Goal: Information Seeking & Learning: Learn about a topic

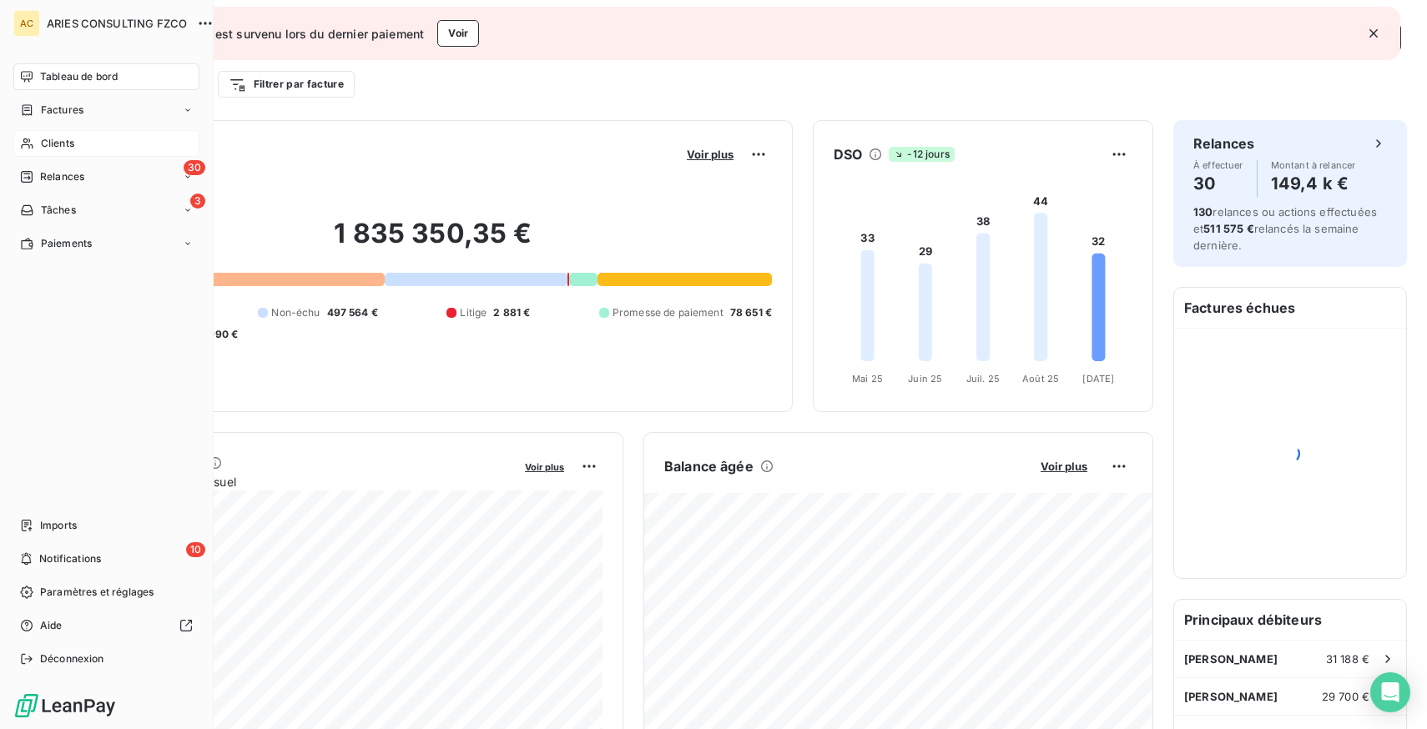
click at [62, 138] on span "Clients" at bounding box center [57, 143] width 33 height 15
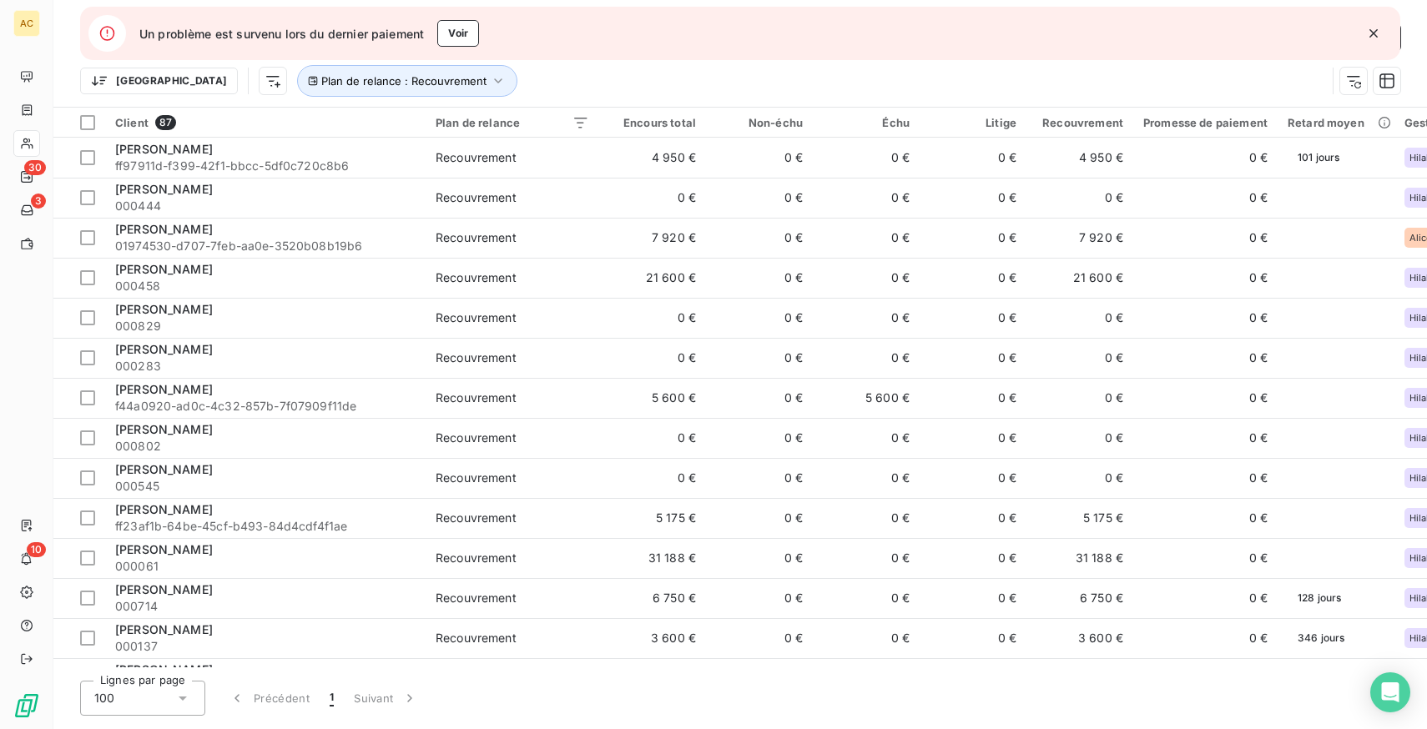
click at [1376, 30] on icon "button" at bounding box center [1373, 33] width 8 height 8
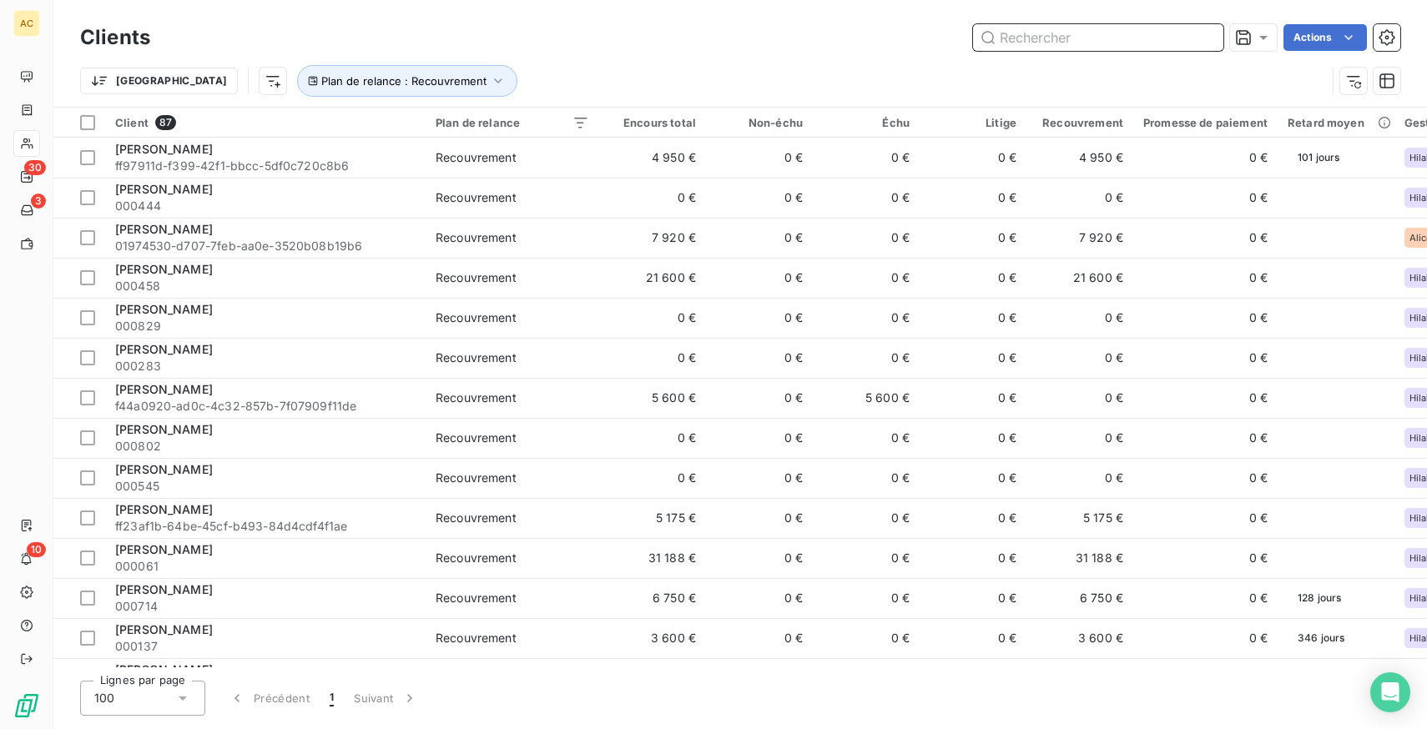
click at [1167, 38] on input "text" at bounding box center [1098, 37] width 250 height 27
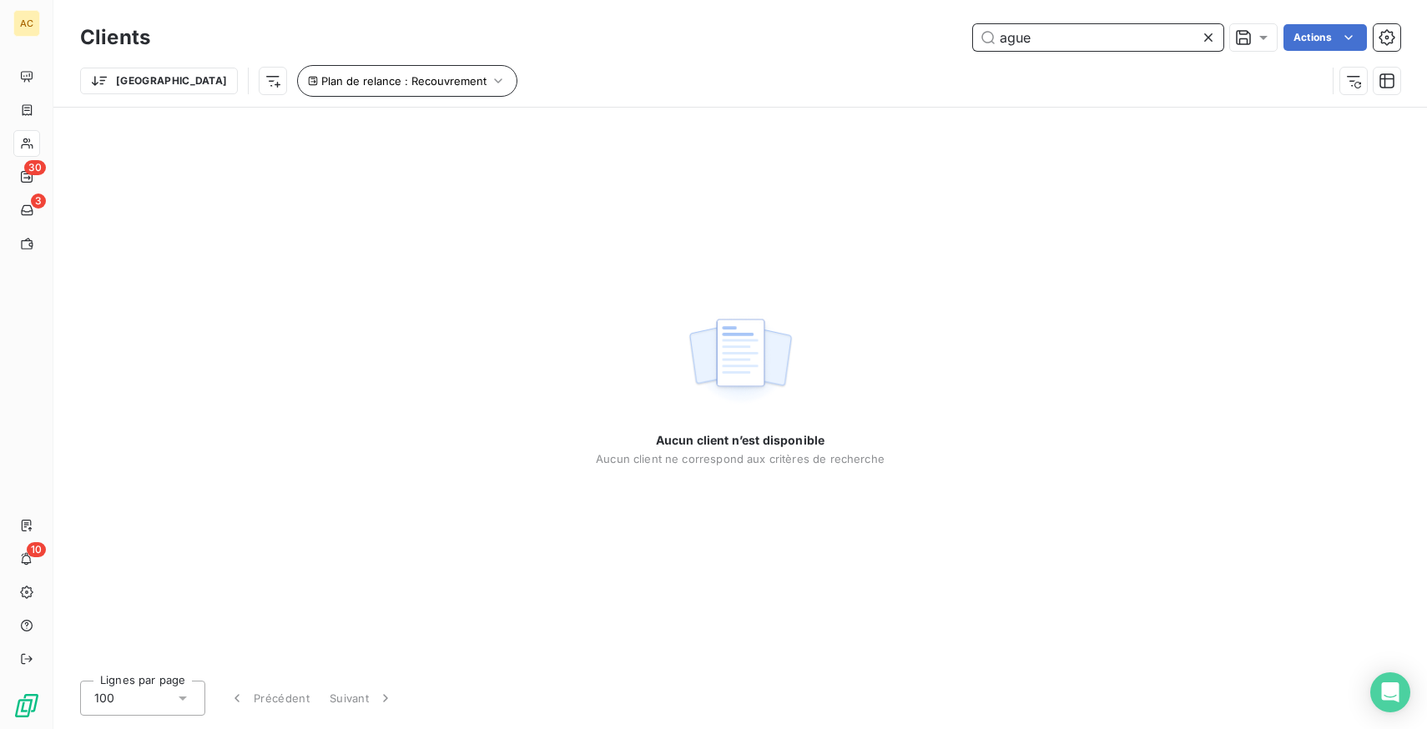
type input "ague"
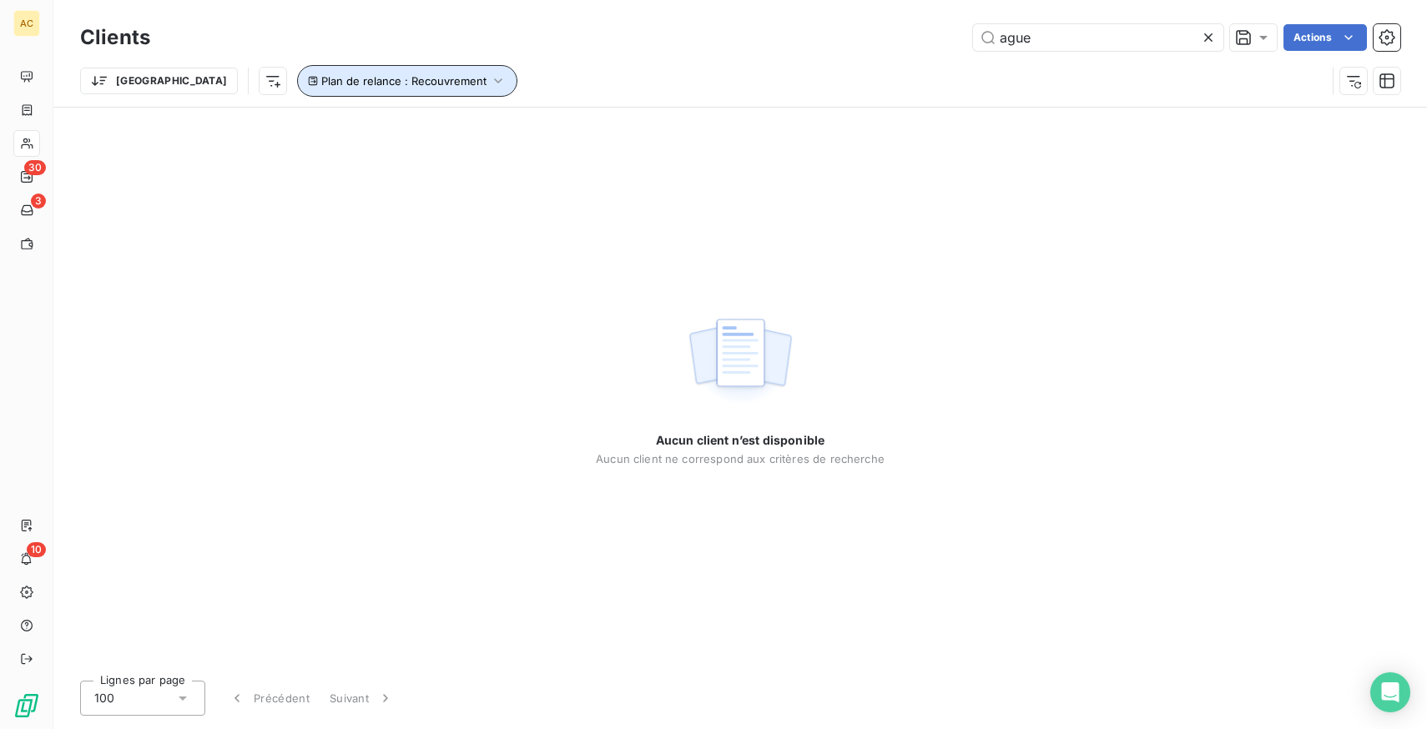
click at [384, 83] on span "Plan de relance : Recouvrement" at bounding box center [403, 80] width 165 height 13
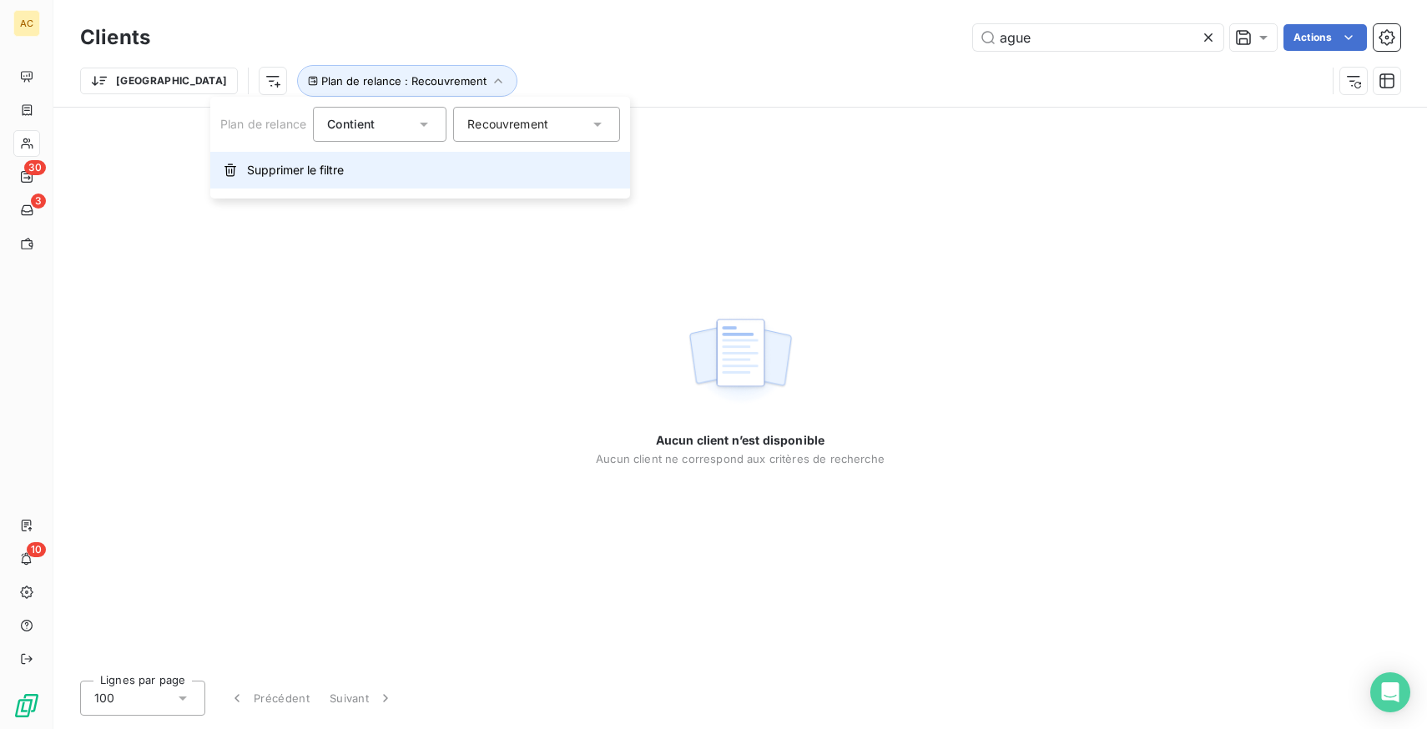
click at [301, 168] on span "Supprimer le filtre" at bounding box center [295, 170] width 97 height 17
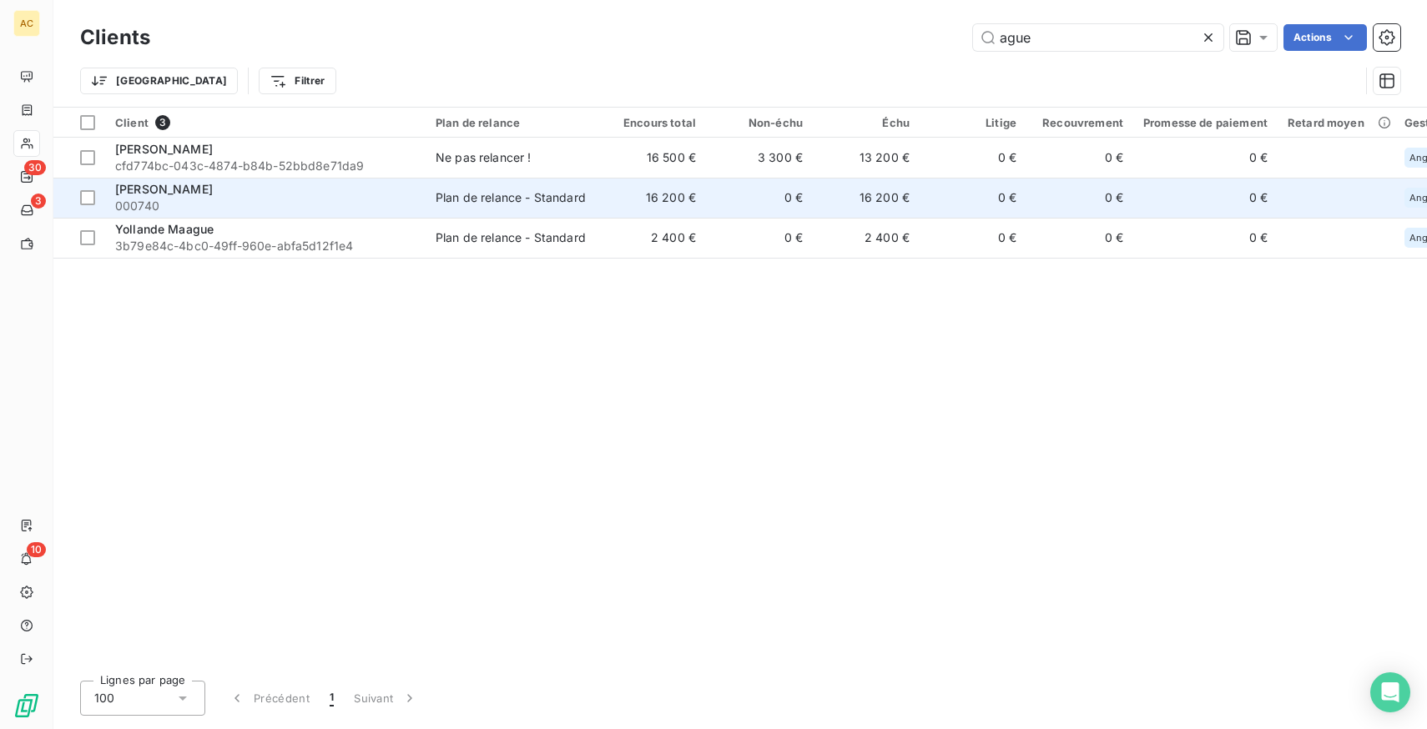
click at [417, 212] on td "[PERSON_NAME] 000740" at bounding box center [265, 198] width 320 height 40
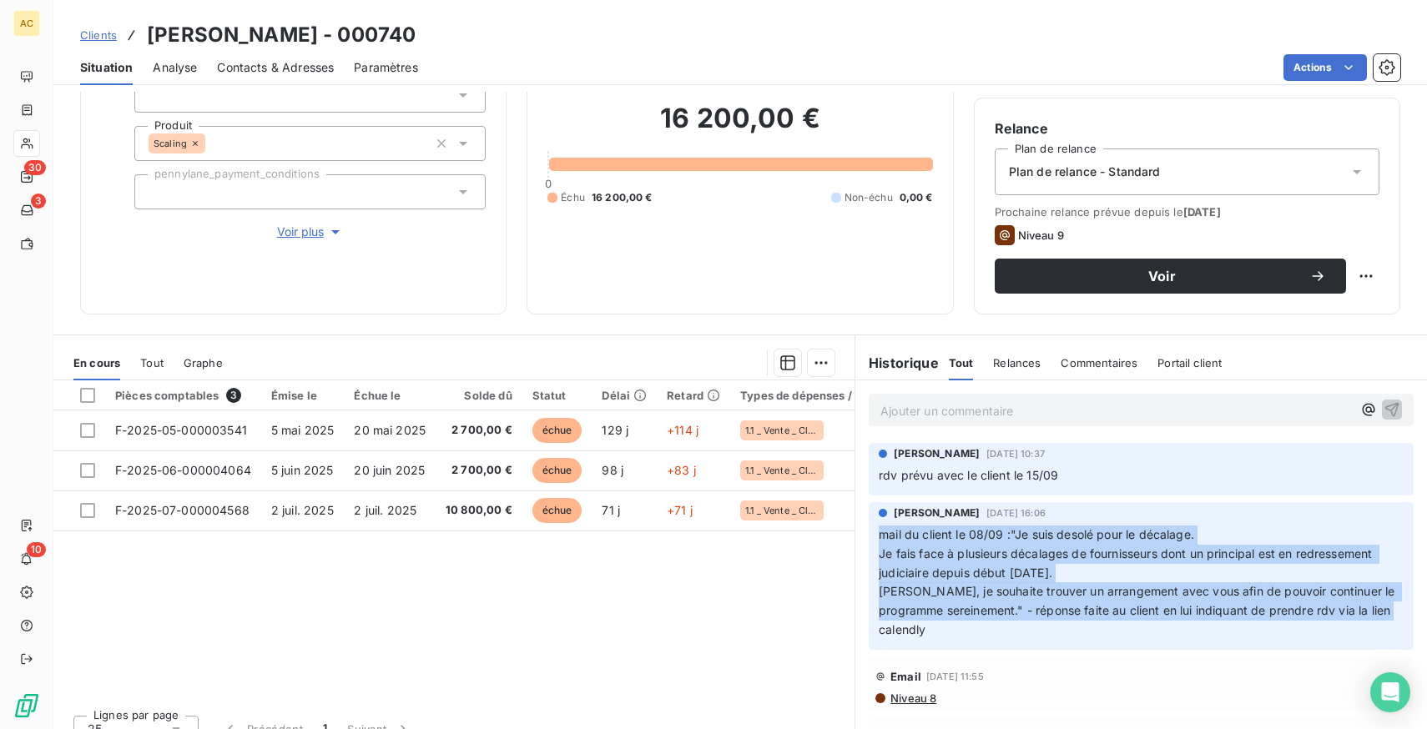
drag, startPoint x: 879, startPoint y: 535, endPoint x: 1386, endPoint y: 606, distance: 511.4
click at [1386, 606] on p "mail du client le 08/09 :"Je suis desolé pour le décalage. Je fais face à plusi…" at bounding box center [1141, 583] width 525 height 114
copy p "mail du client le 08/09 :"Je suis desolé pour le décalage. Je fais face à plusi…"
click at [100, 33] on span "Clients" at bounding box center [98, 34] width 37 height 13
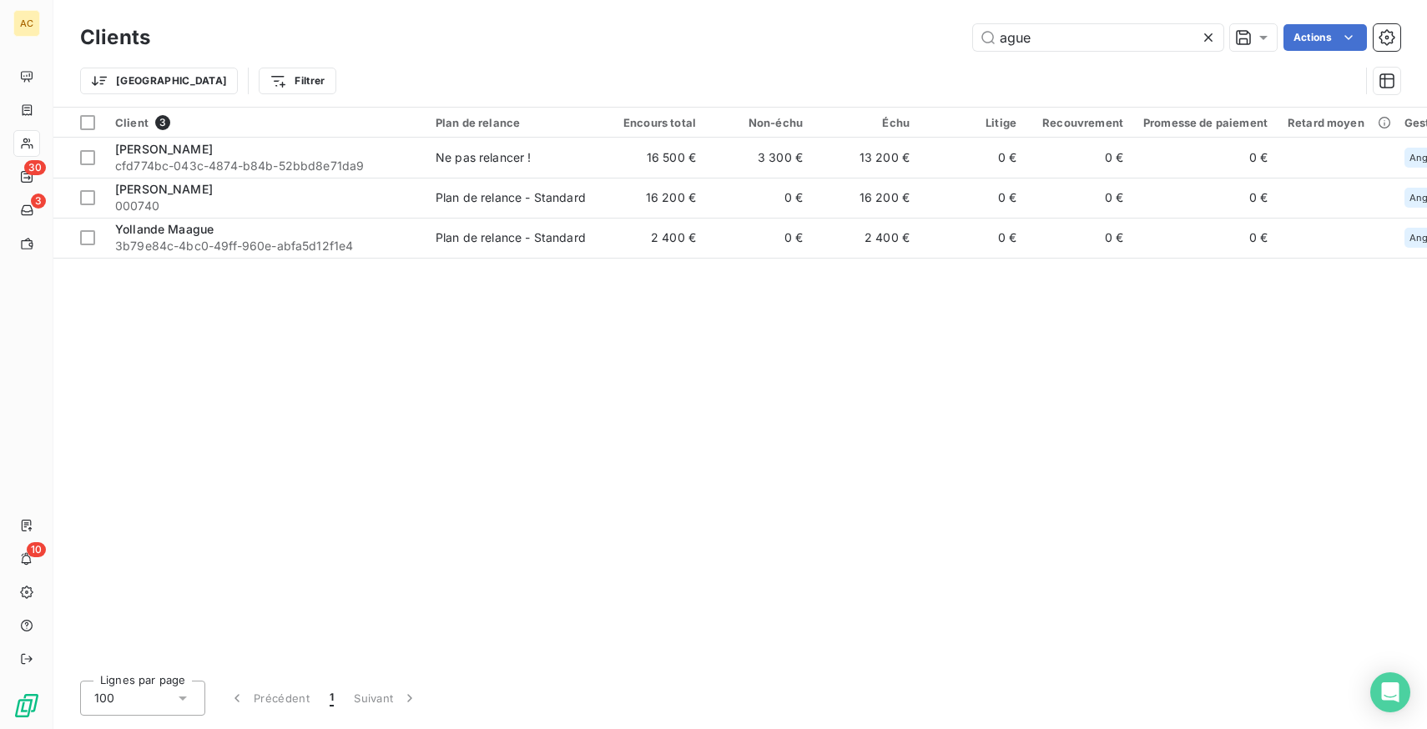
drag, startPoint x: 1103, startPoint y: 37, endPoint x: 915, endPoint y: 52, distance: 189.2
click at [915, 53] on div "Clients ague Actions" at bounding box center [740, 37] width 1320 height 35
drag, startPoint x: 1063, startPoint y: 47, endPoint x: 949, endPoint y: 44, distance: 114.3
click at [949, 44] on div "ague Actions" at bounding box center [785, 37] width 1230 height 27
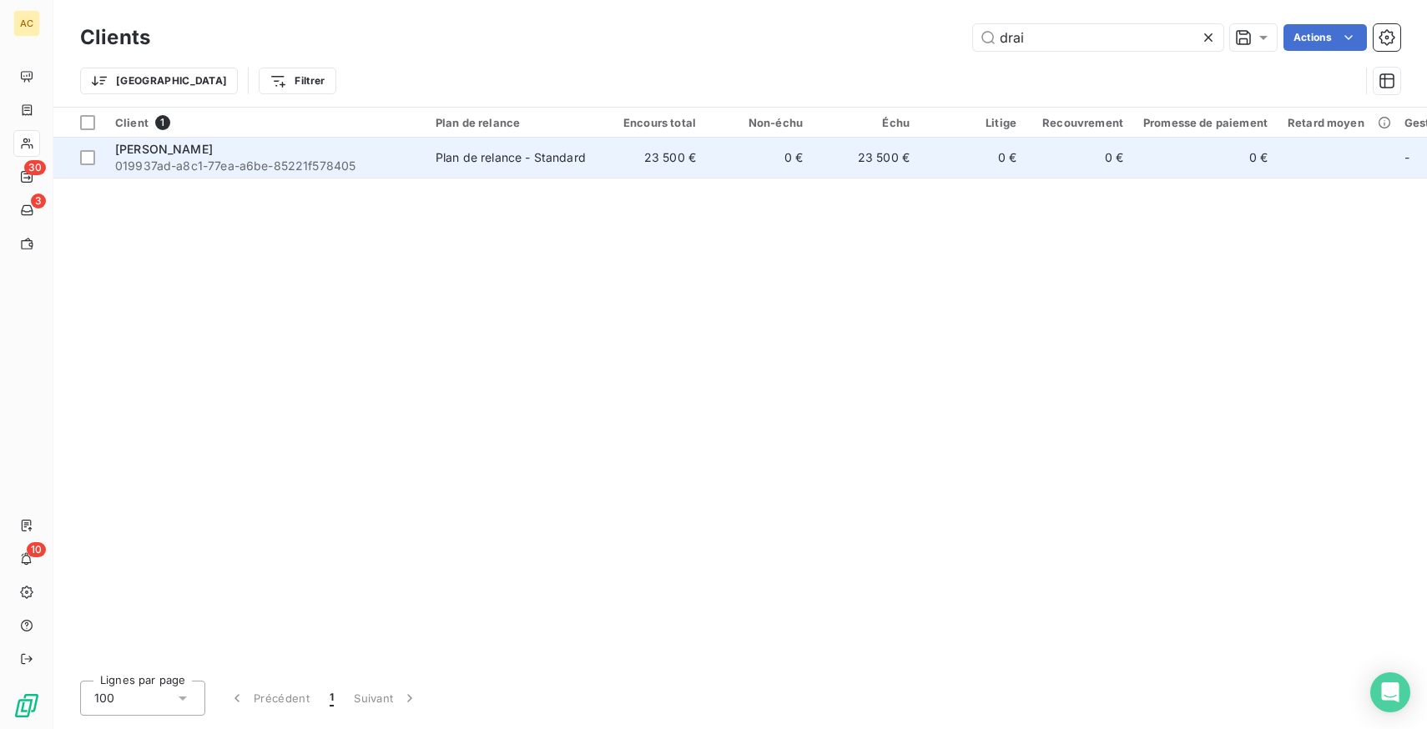
type input "drai"
click at [370, 153] on div "[PERSON_NAME]" at bounding box center [265, 149] width 300 height 17
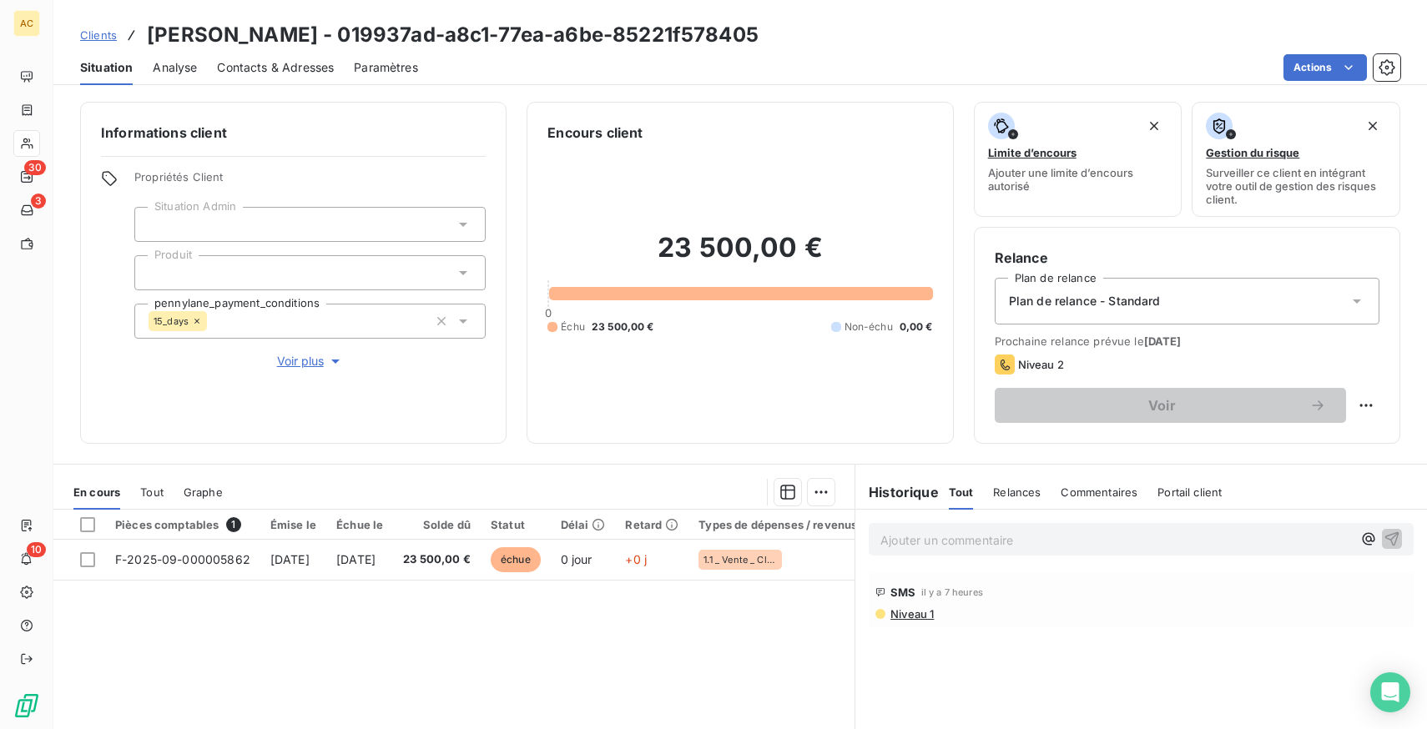
click at [302, 361] on span "Voir plus" at bounding box center [310, 361] width 67 height 17
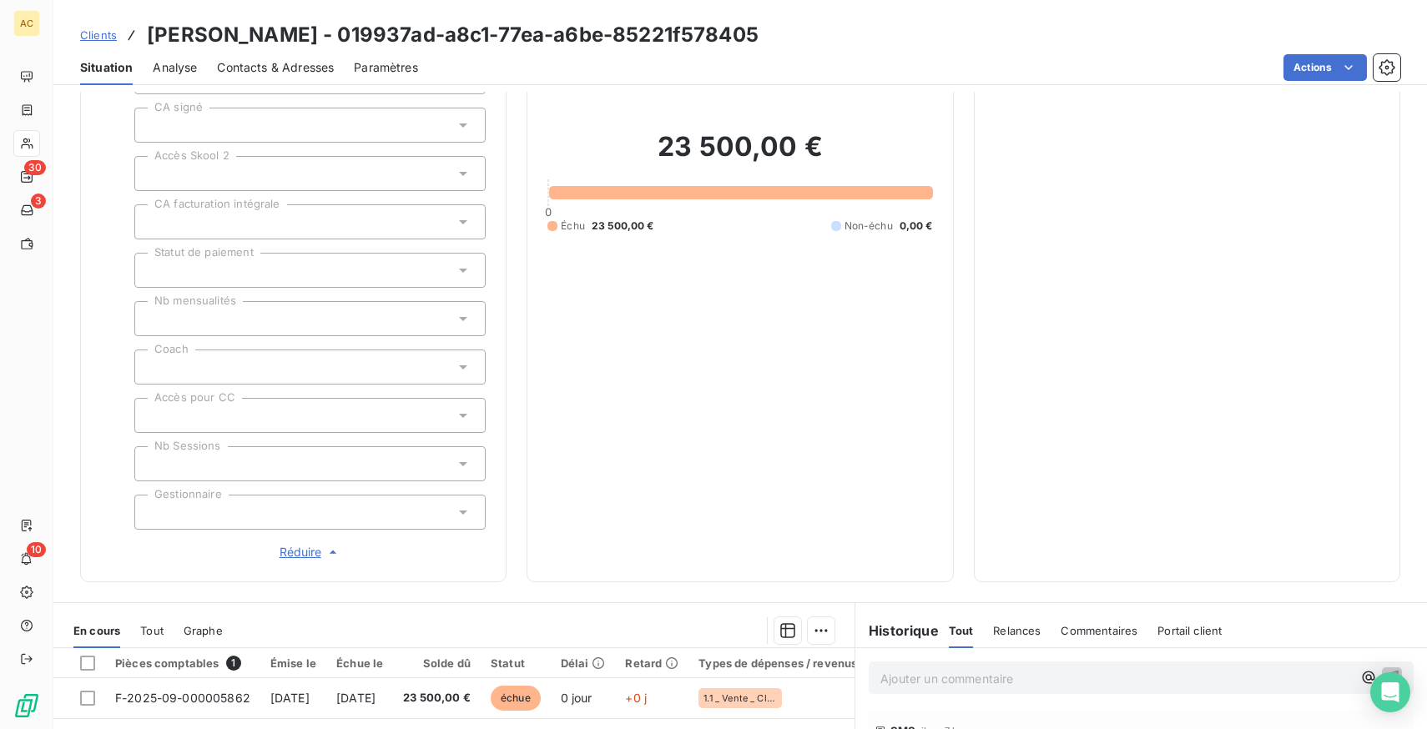
scroll to position [632, 0]
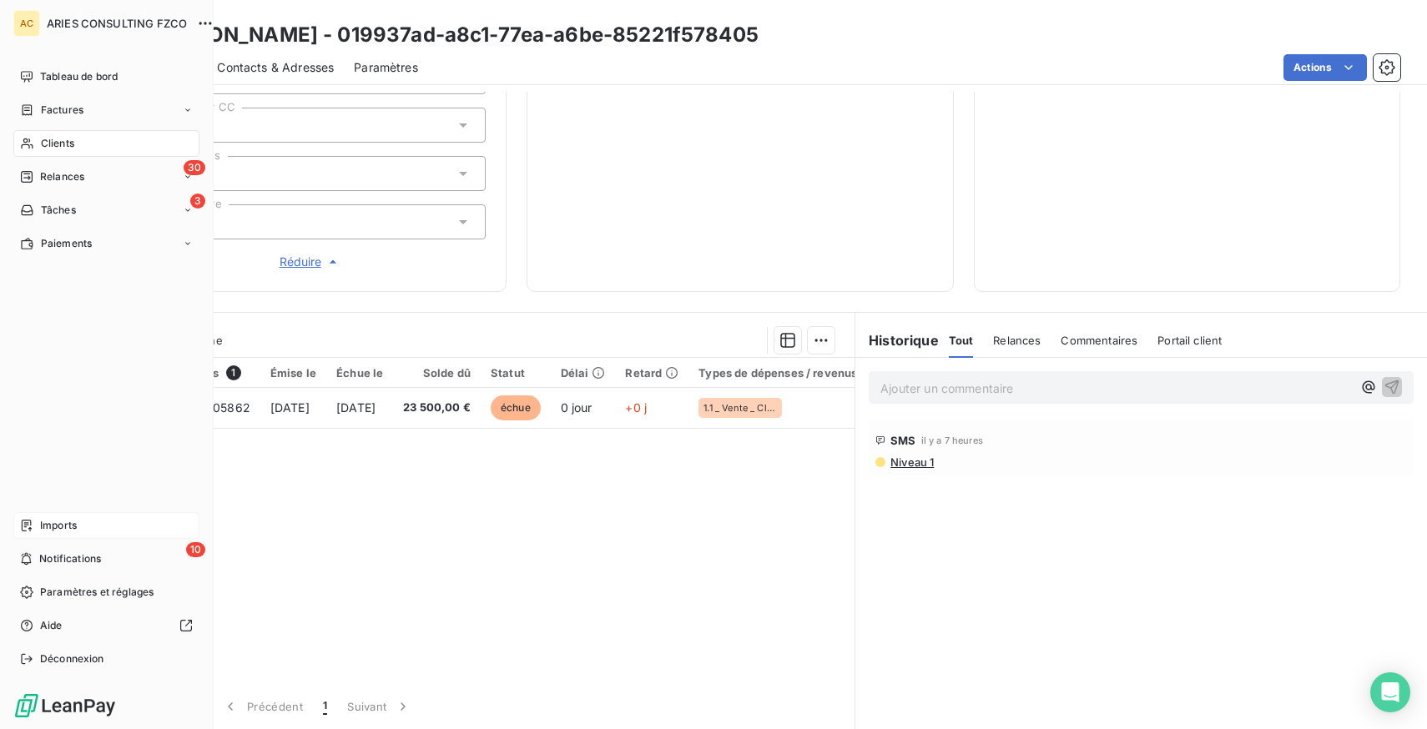
click at [43, 524] on span "Imports" at bounding box center [58, 525] width 37 height 15
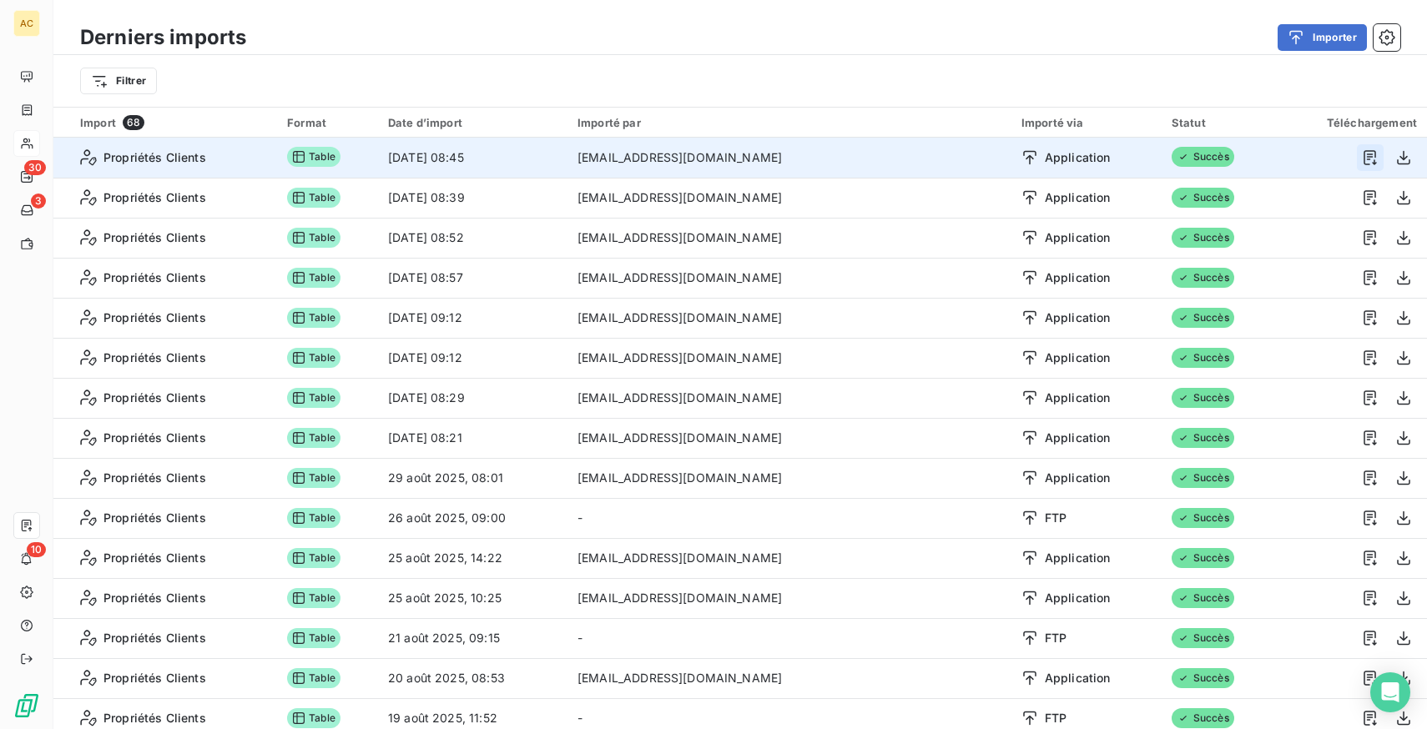
click at [1367, 159] on icon "button" at bounding box center [1370, 157] width 17 height 17
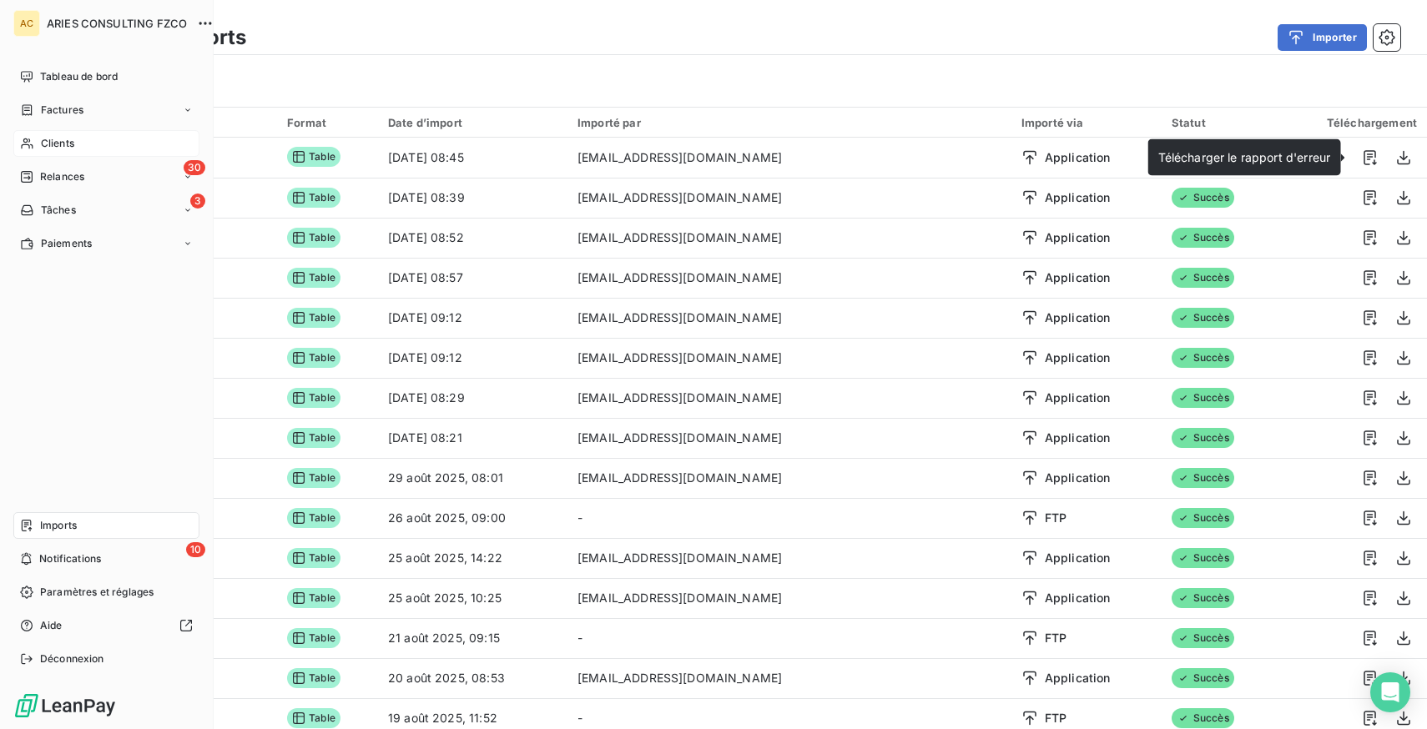
click at [25, 139] on icon at bounding box center [27, 144] width 12 height 11
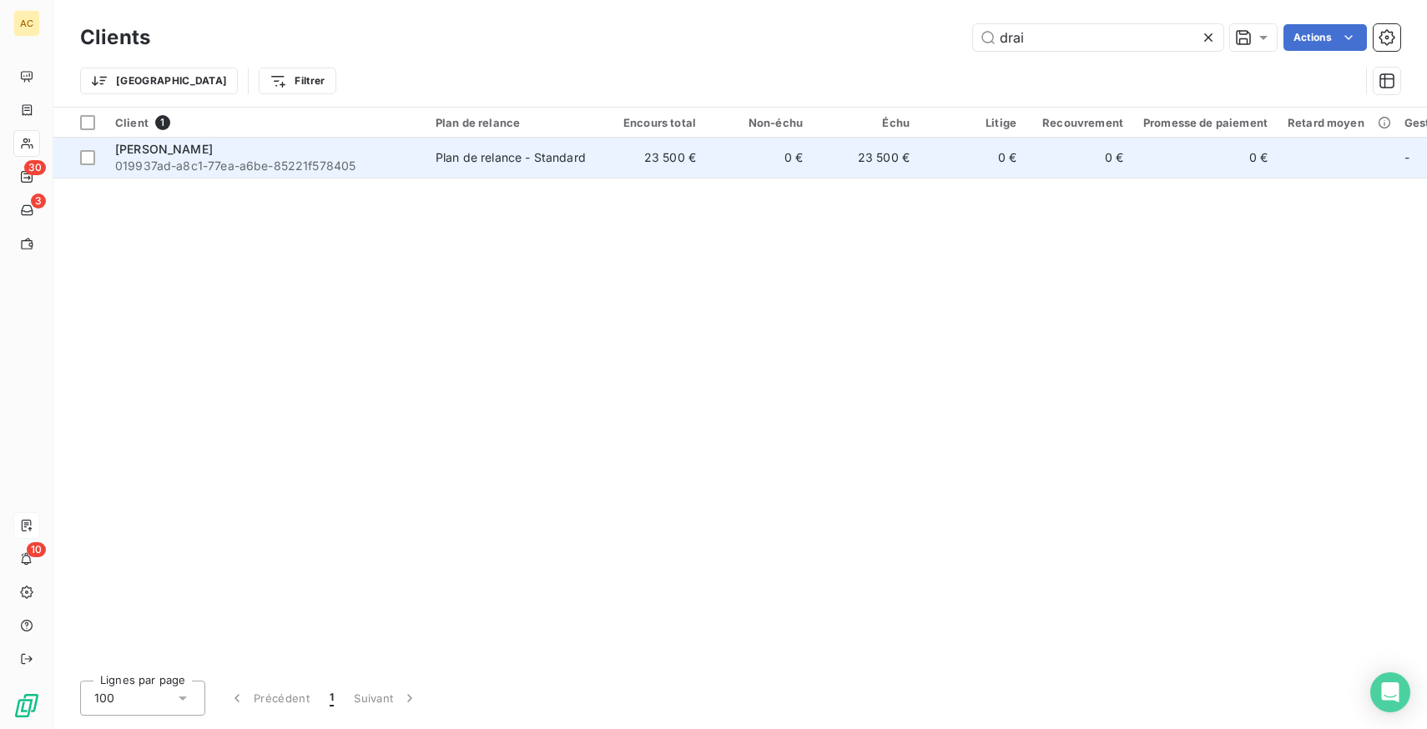
click at [529, 162] on div "Plan de relance - Standard" at bounding box center [511, 157] width 150 height 17
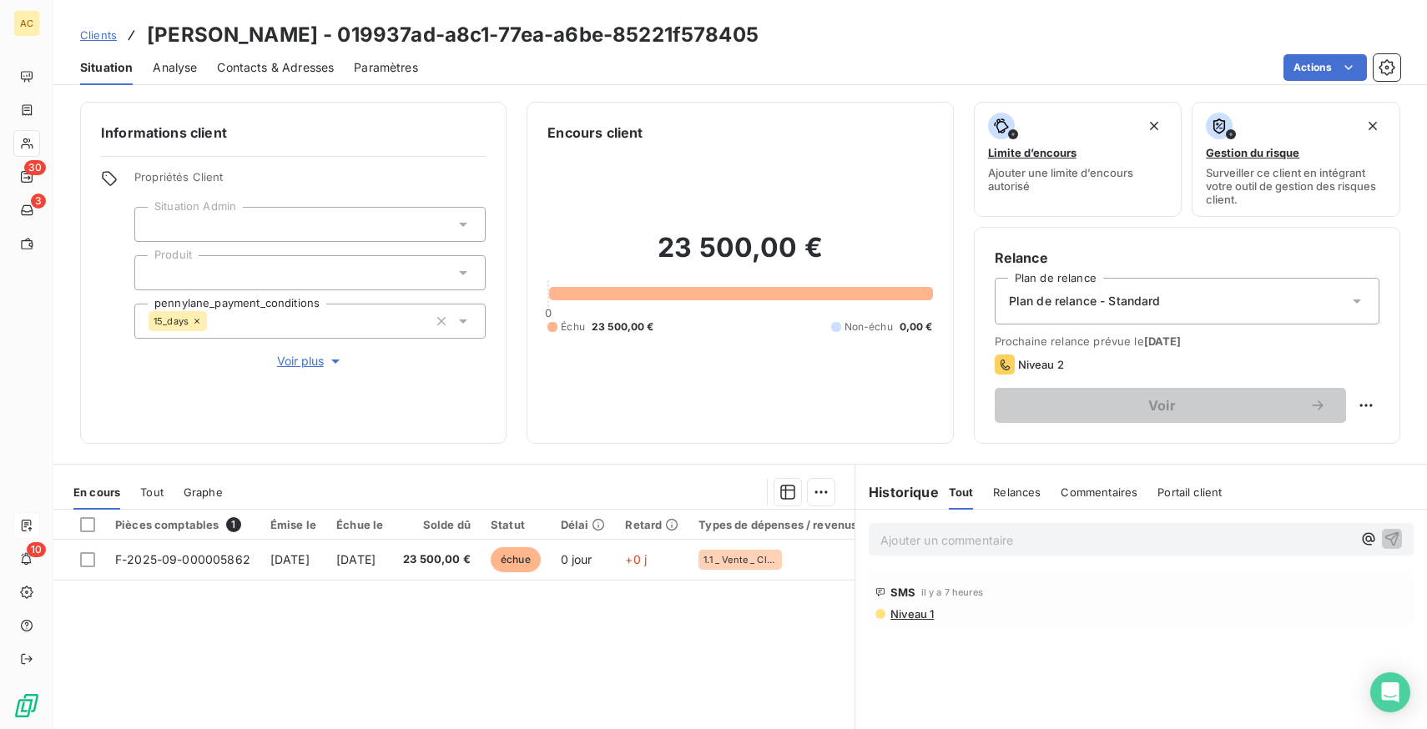
click at [313, 361] on span "Voir plus" at bounding box center [310, 361] width 67 height 17
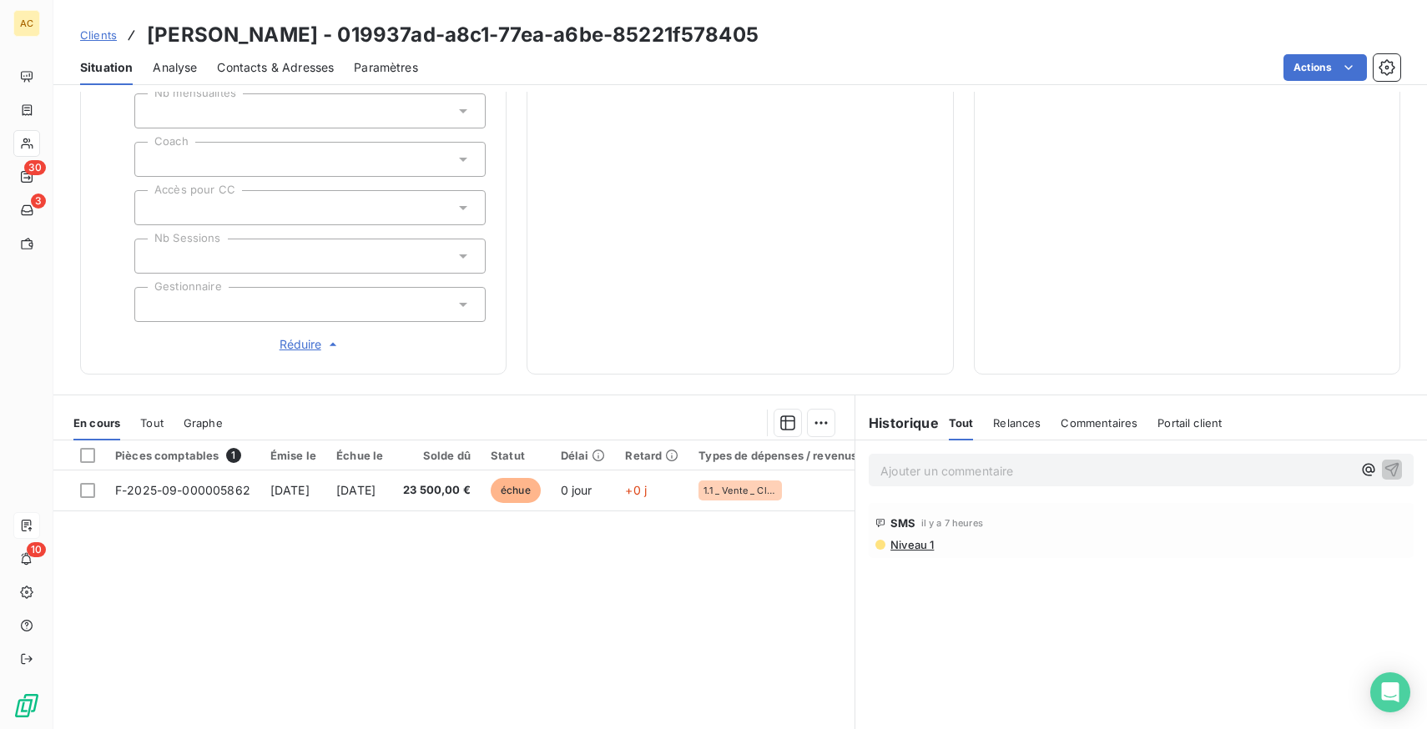
scroll to position [632, 0]
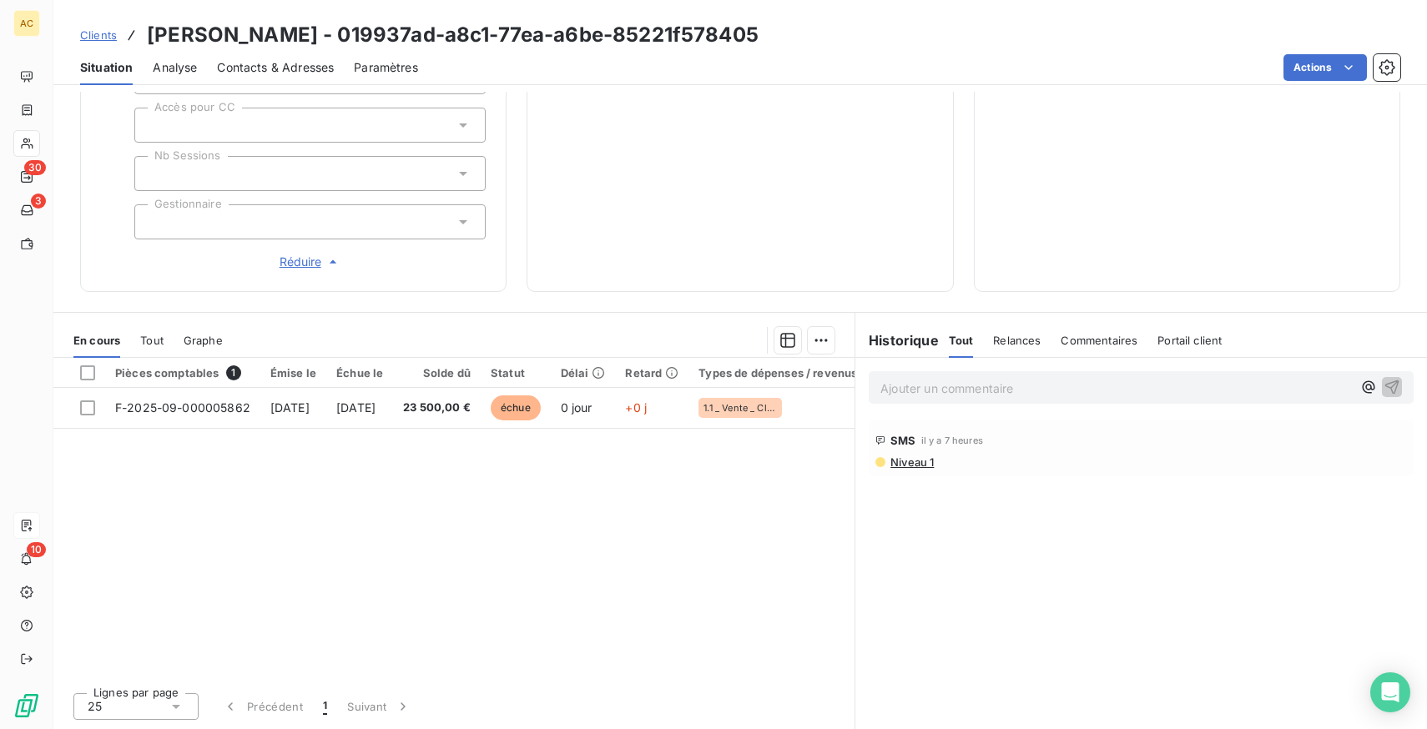
click at [178, 64] on span "Analyse" at bounding box center [175, 67] width 44 height 17
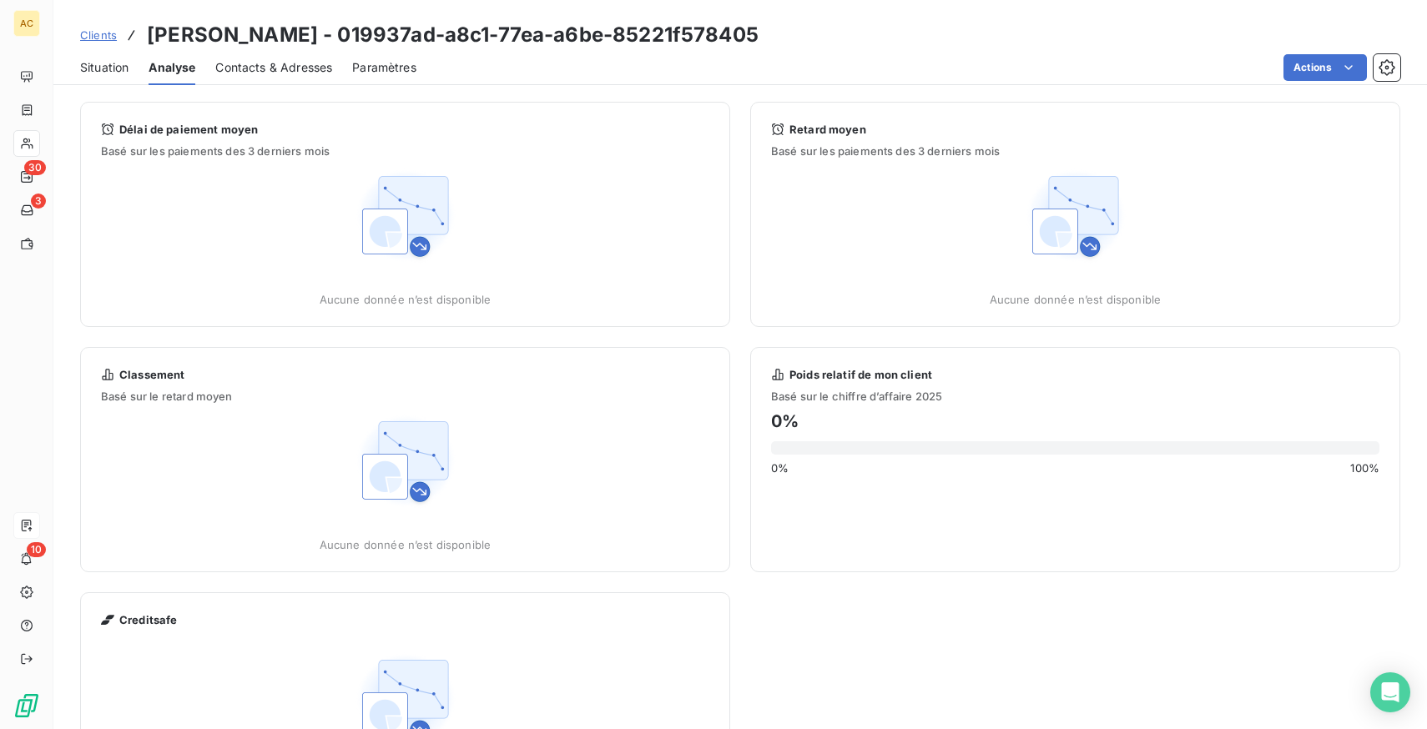
scroll to position [108, 0]
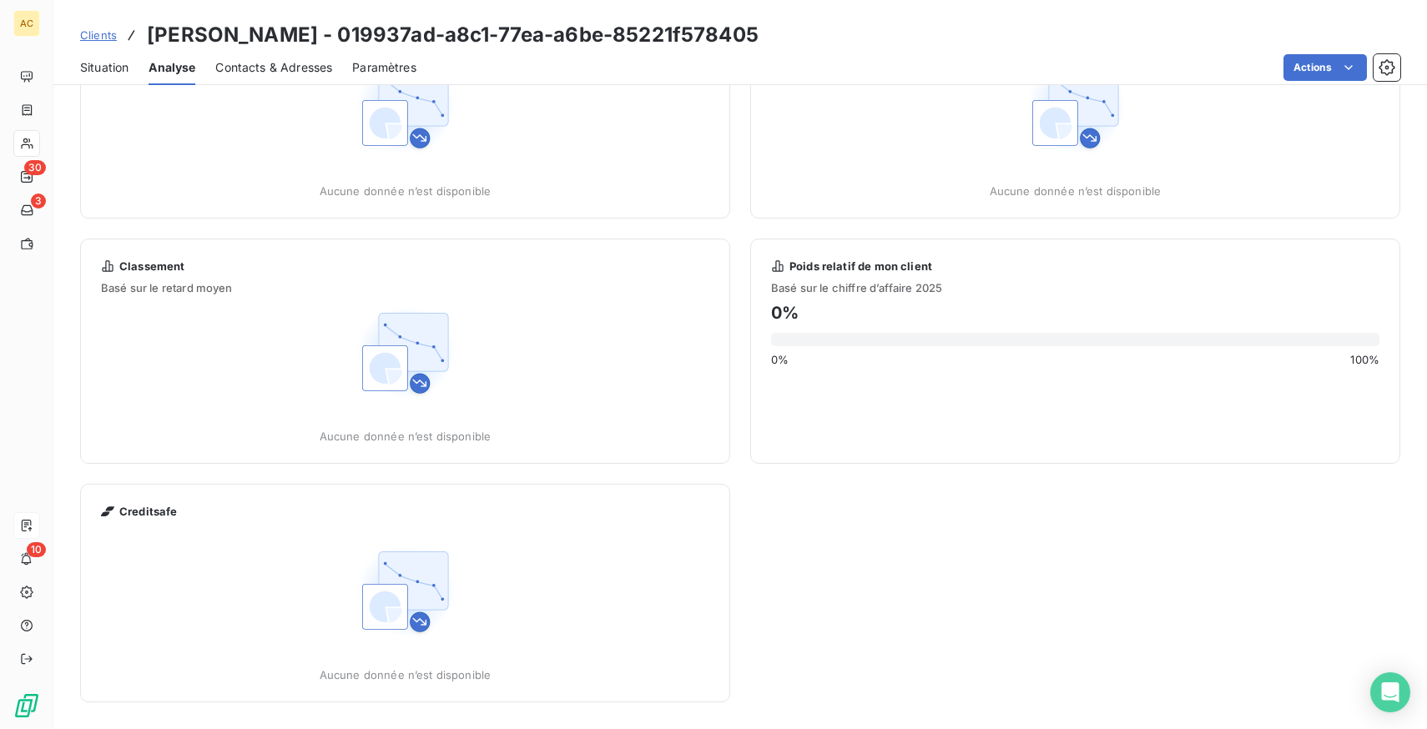
click at [282, 75] on div "Contacts & Adresses" at bounding box center [273, 67] width 117 height 35
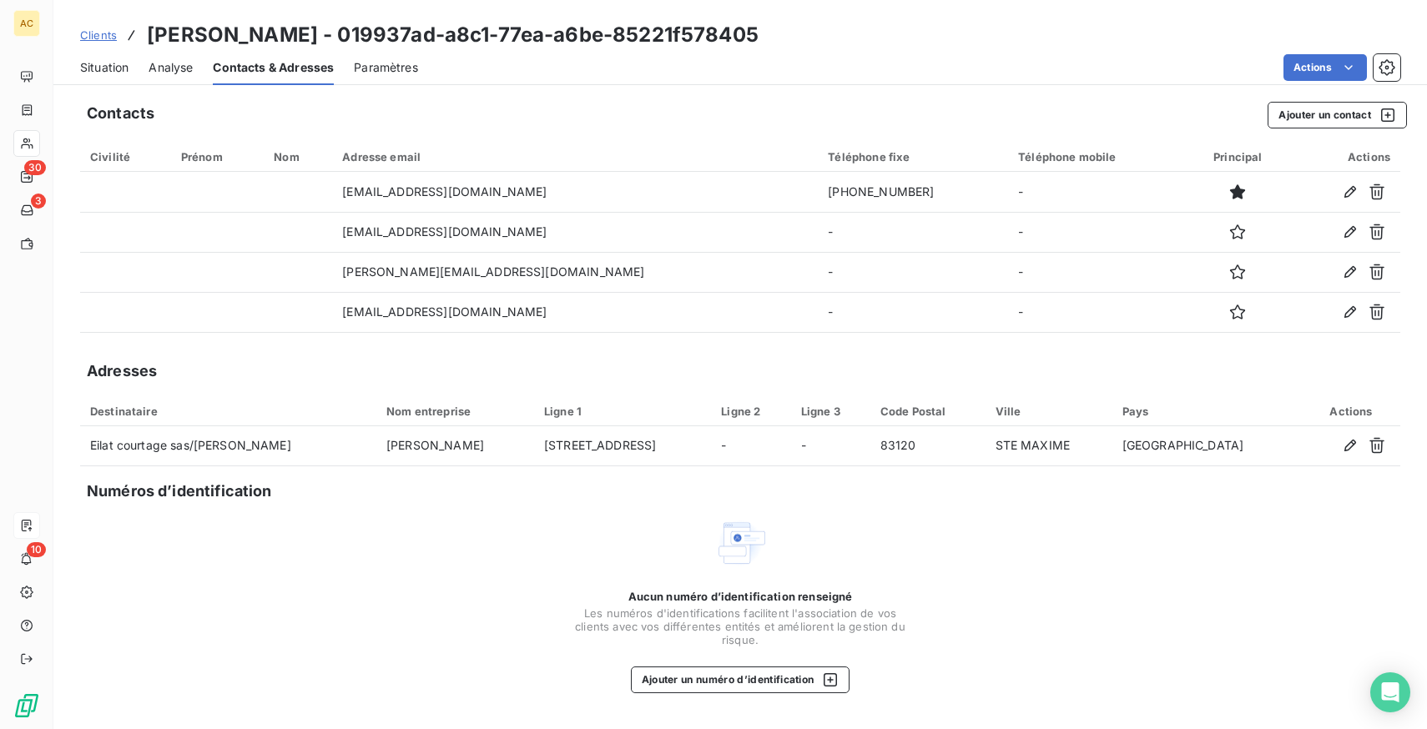
click at [365, 66] on span "Paramètres" at bounding box center [386, 67] width 64 height 17
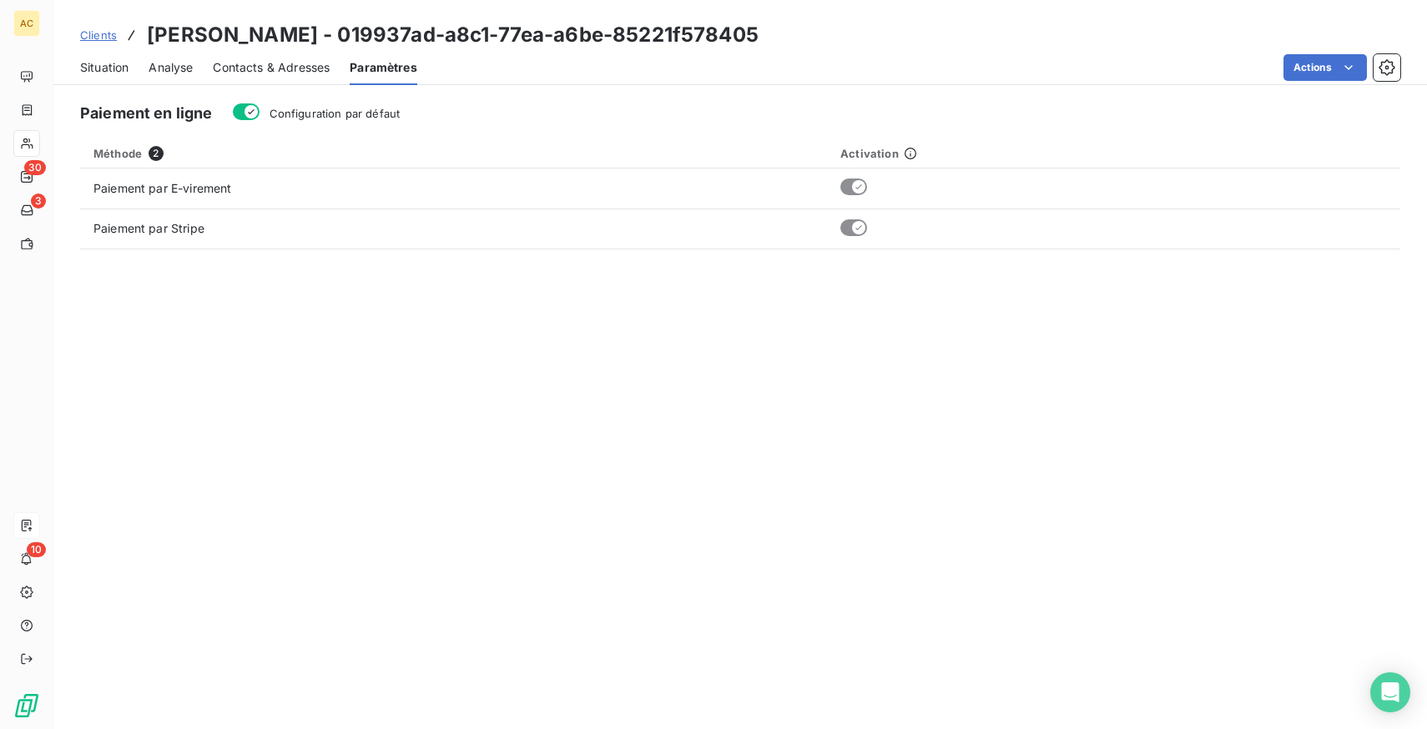
click at [97, 69] on span "Situation" at bounding box center [104, 67] width 48 height 17
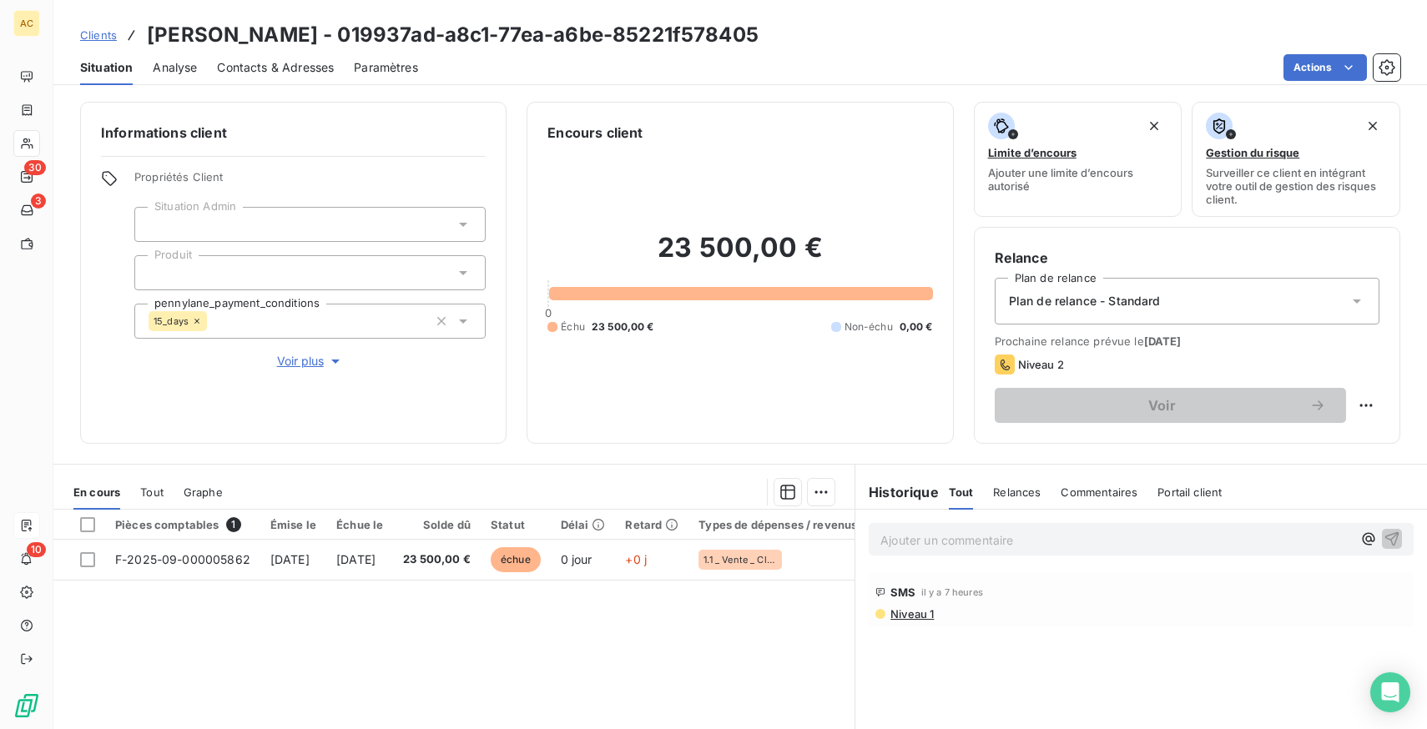
click at [179, 71] on span "Analyse" at bounding box center [175, 67] width 44 height 17
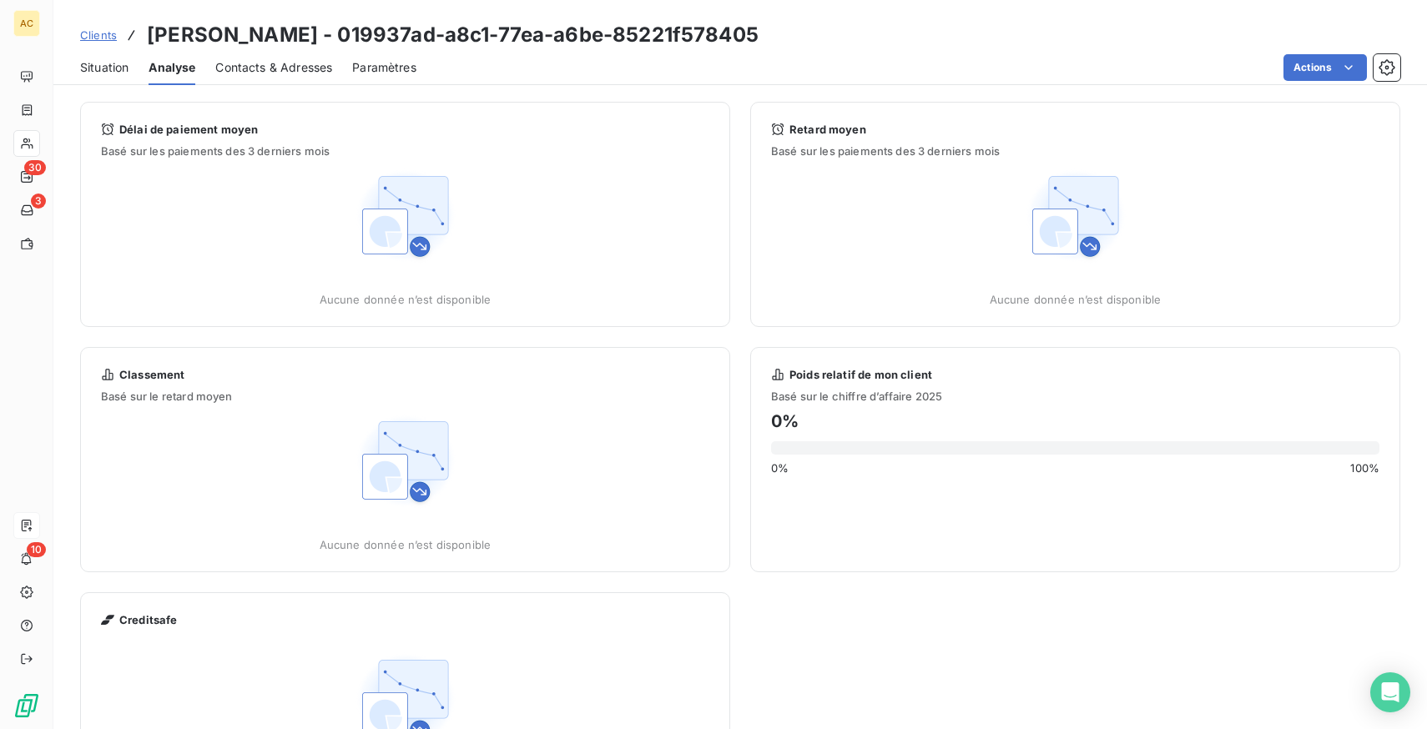
click at [257, 67] on span "Contacts & Adresses" at bounding box center [273, 67] width 117 height 17
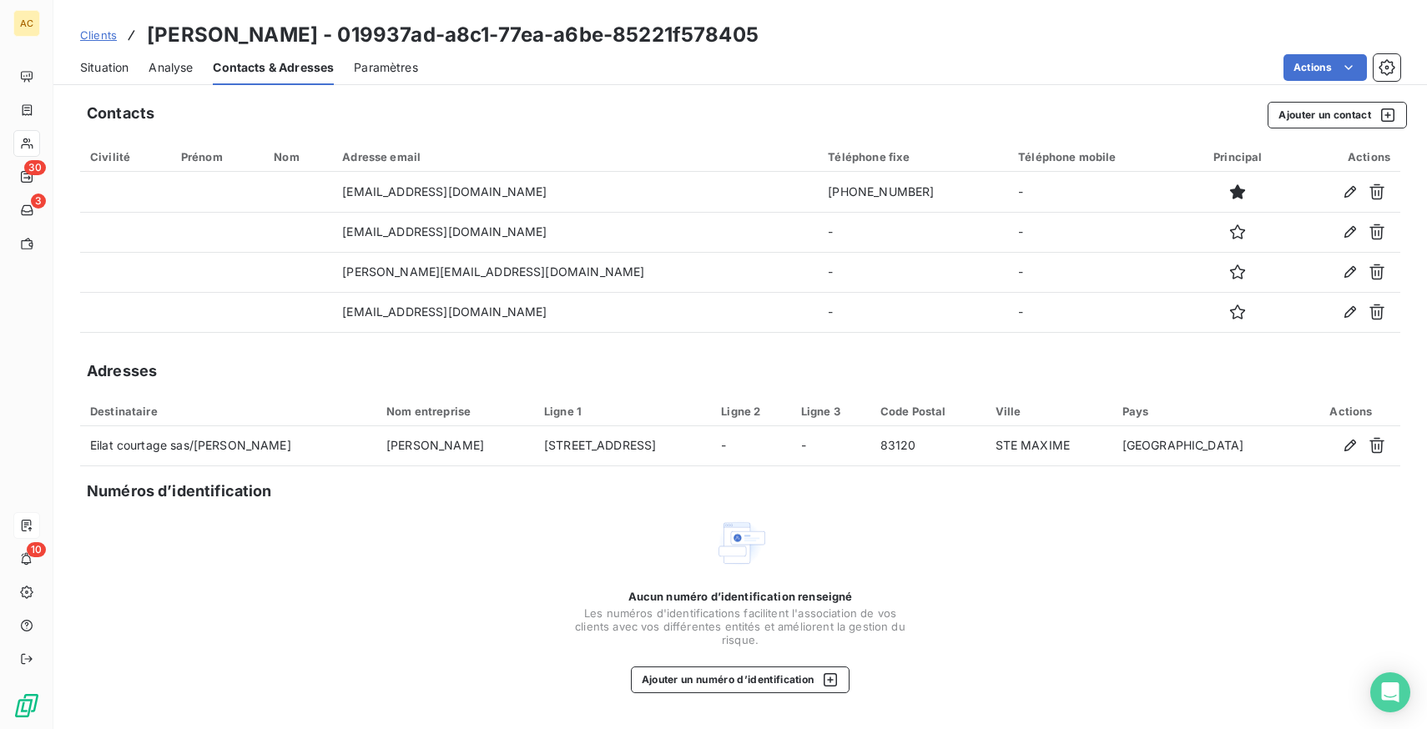
click at [104, 70] on span "Situation" at bounding box center [104, 67] width 48 height 17
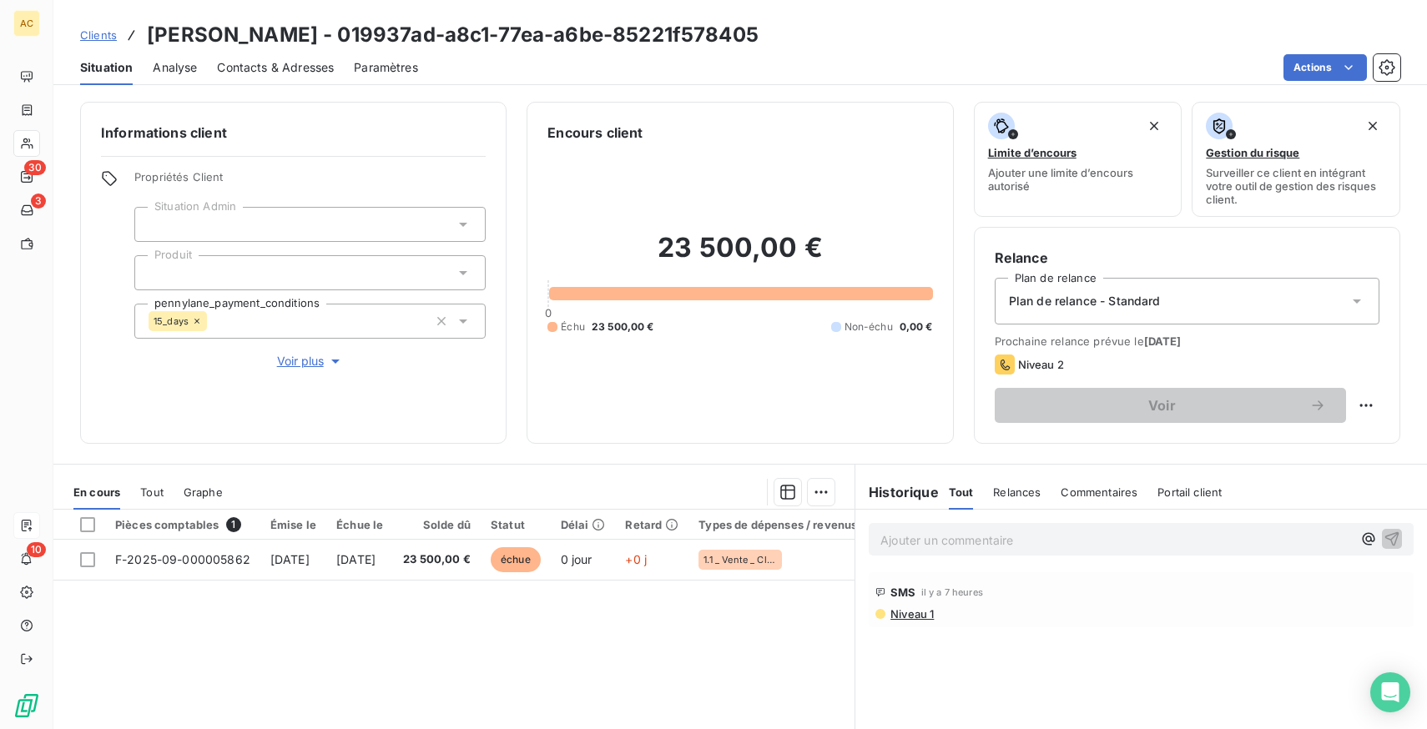
click at [905, 609] on span "Niveau 1" at bounding box center [911, 613] width 45 height 13
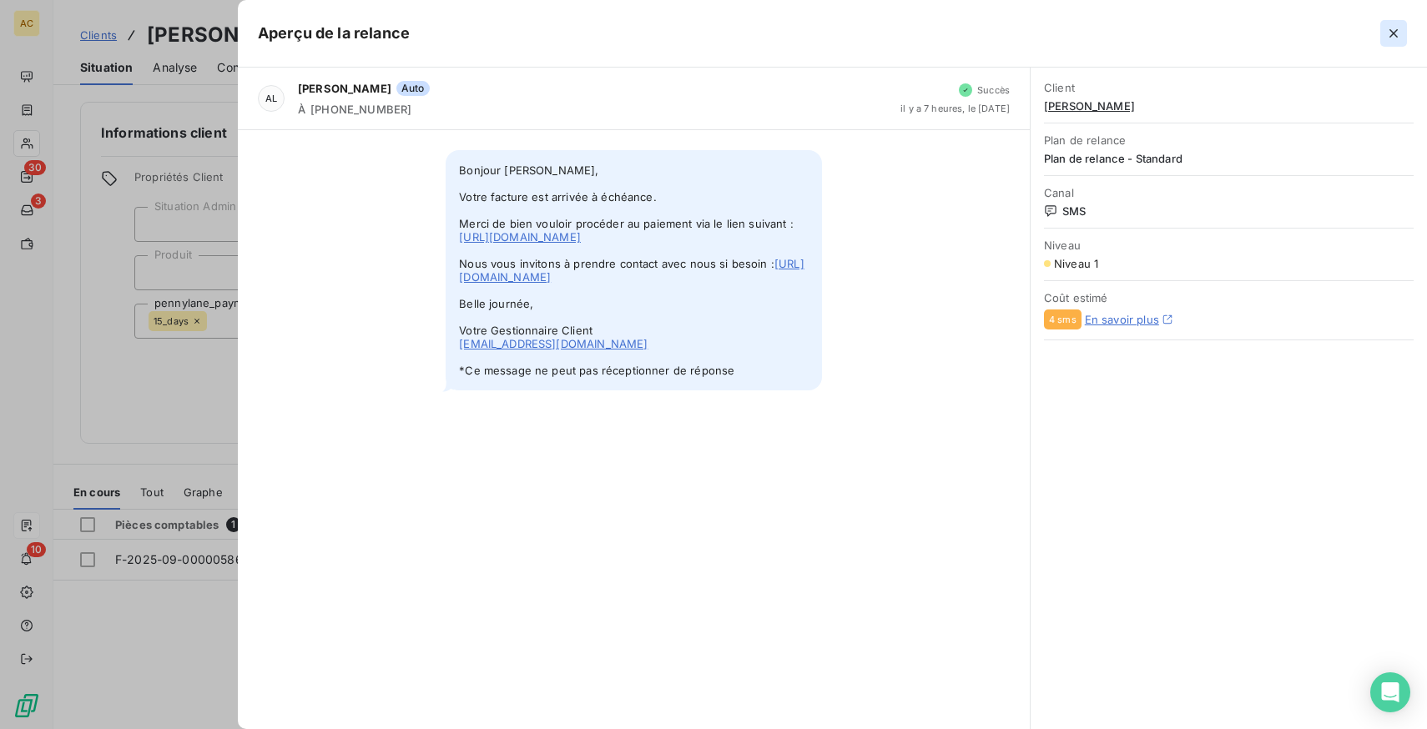
click at [1391, 25] on icon "button" at bounding box center [1393, 33] width 17 height 17
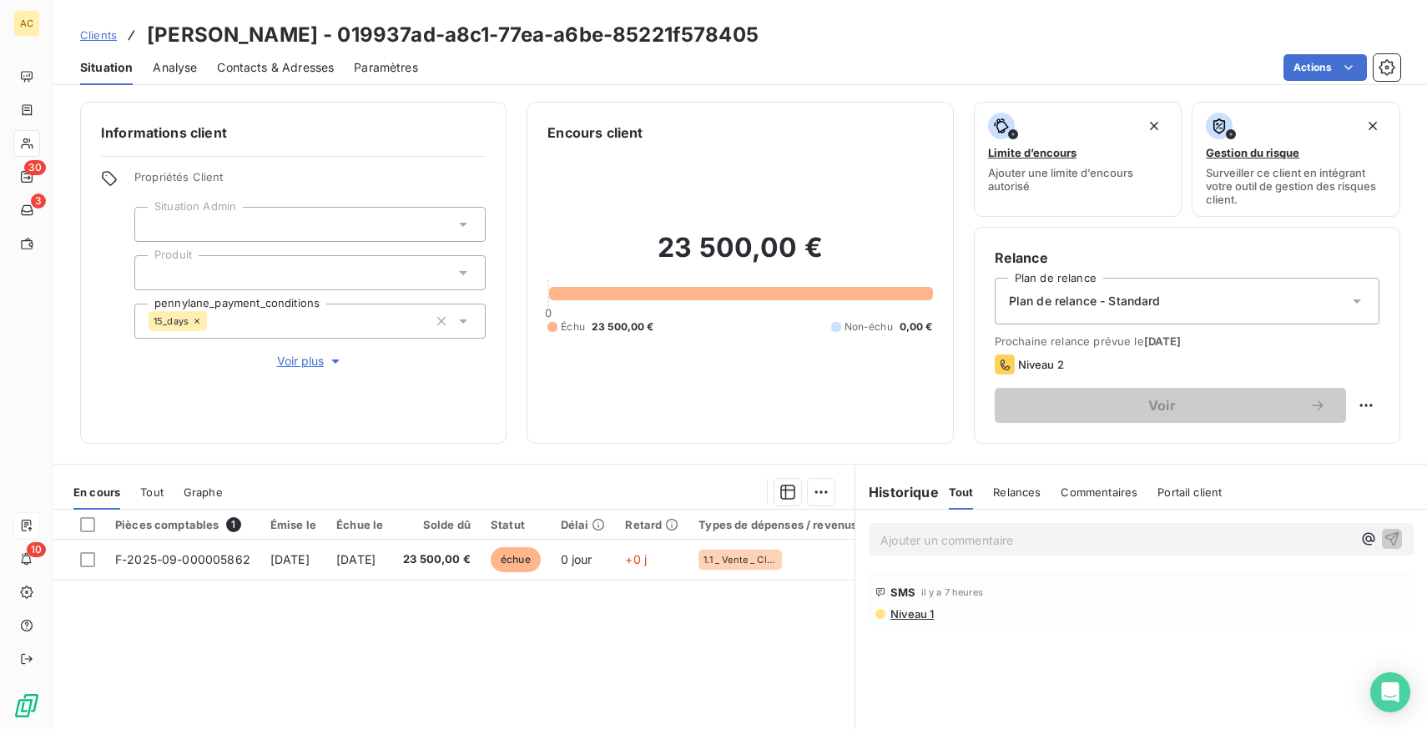
click at [317, 358] on span "Voir plus" at bounding box center [310, 361] width 67 height 17
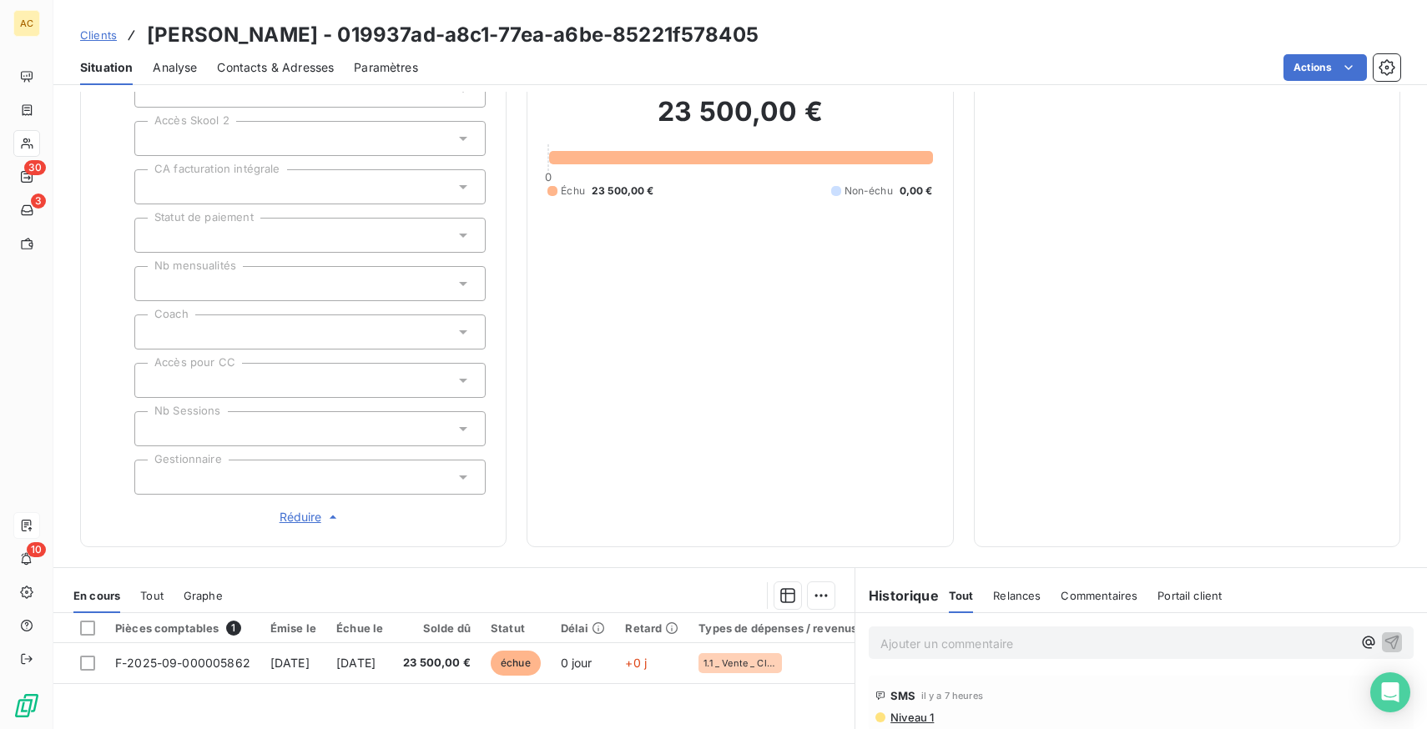
scroll to position [632, 0]
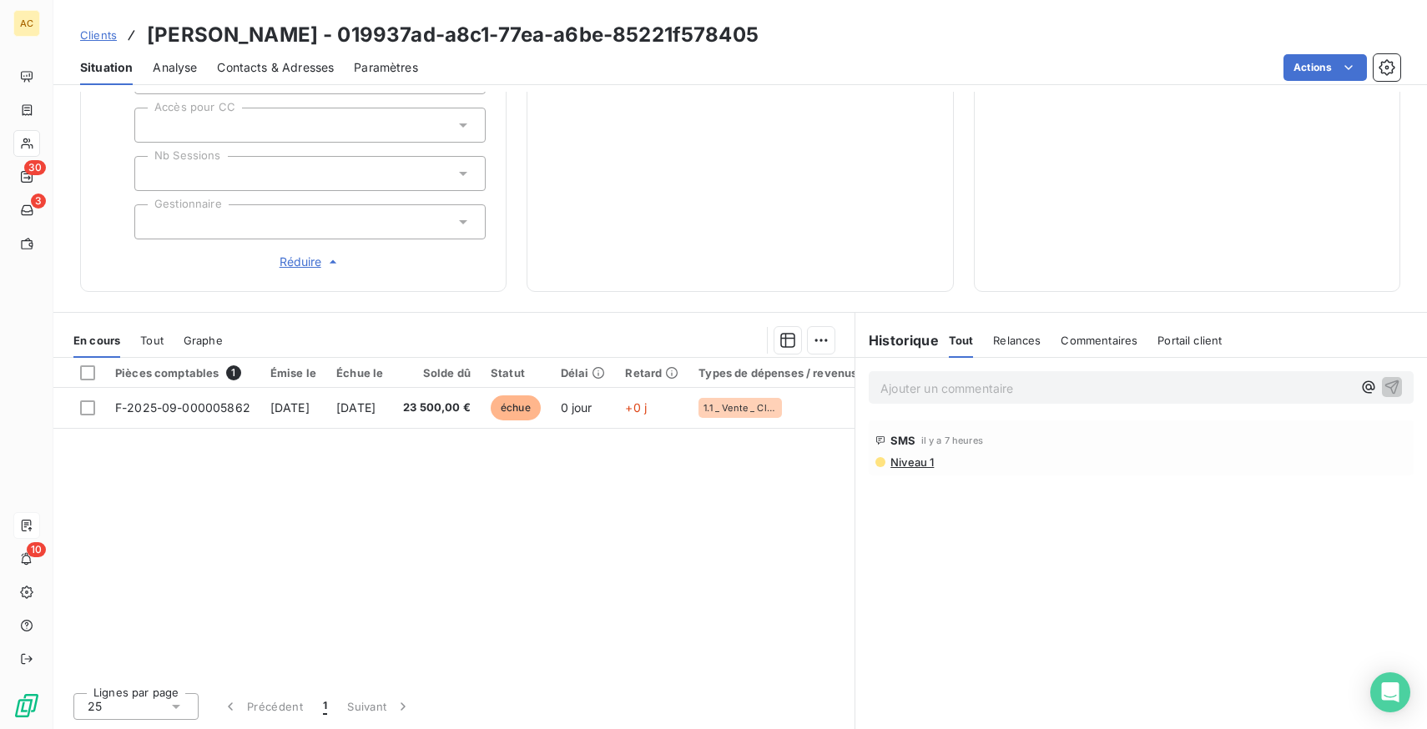
click at [312, 261] on span "Réduire" at bounding box center [311, 262] width 62 height 17
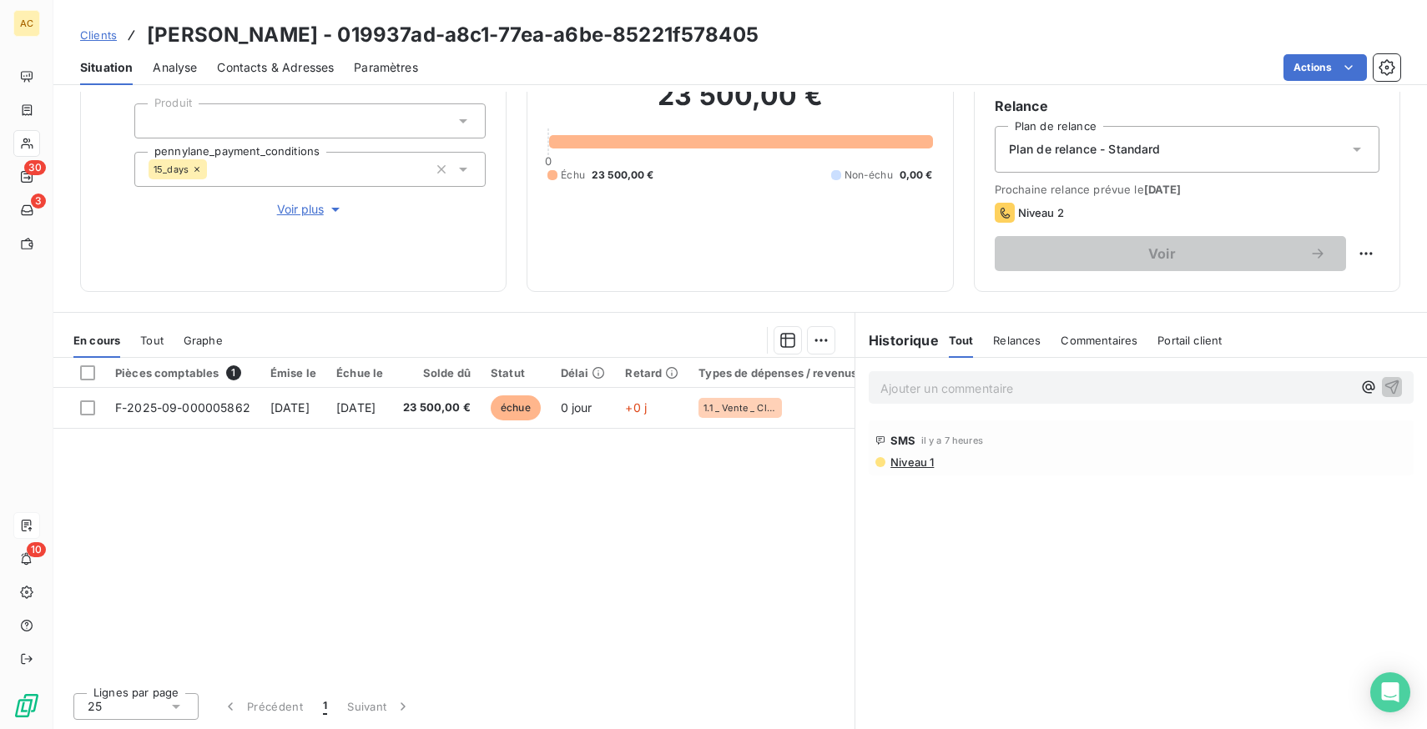
scroll to position [99, 0]
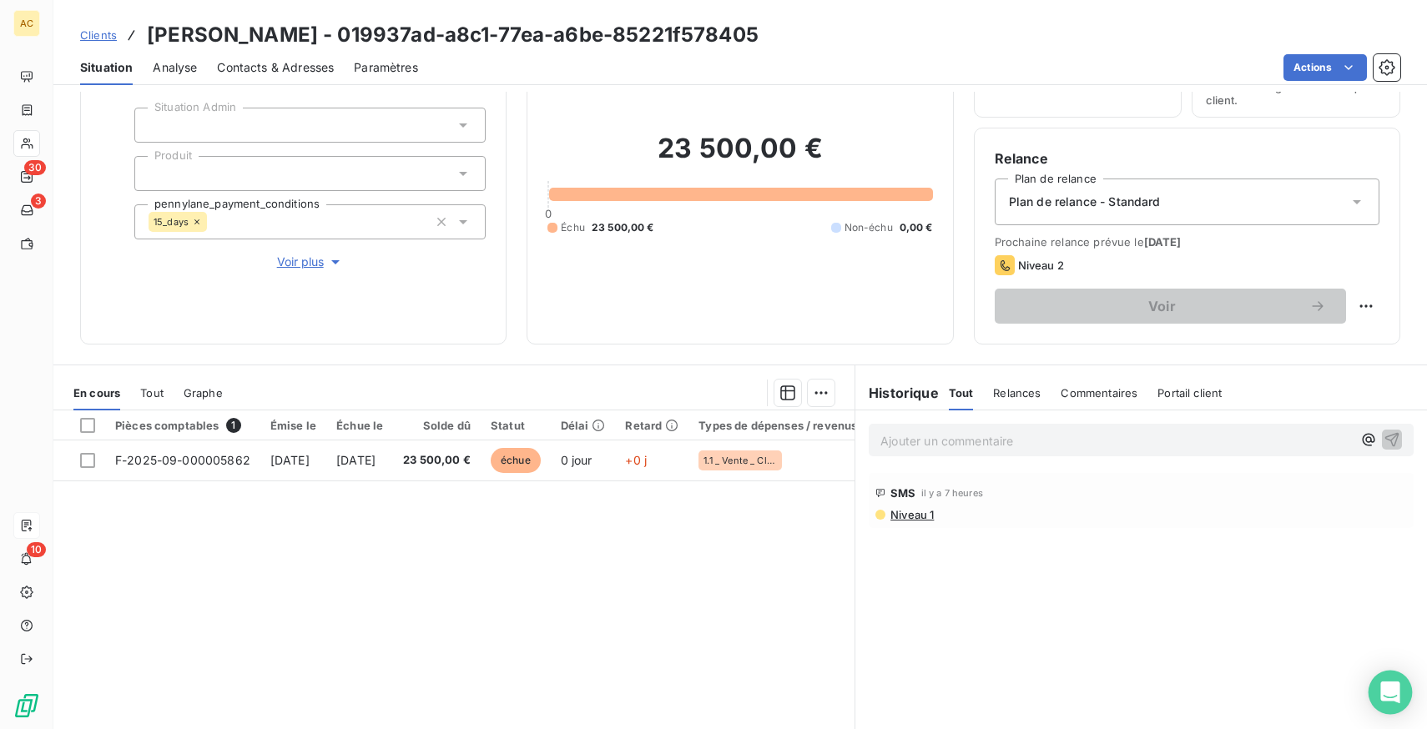
click at [1398, 689] on icon "Open Intercom Messenger" at bounding box center [1390, 693] width 22 height 22
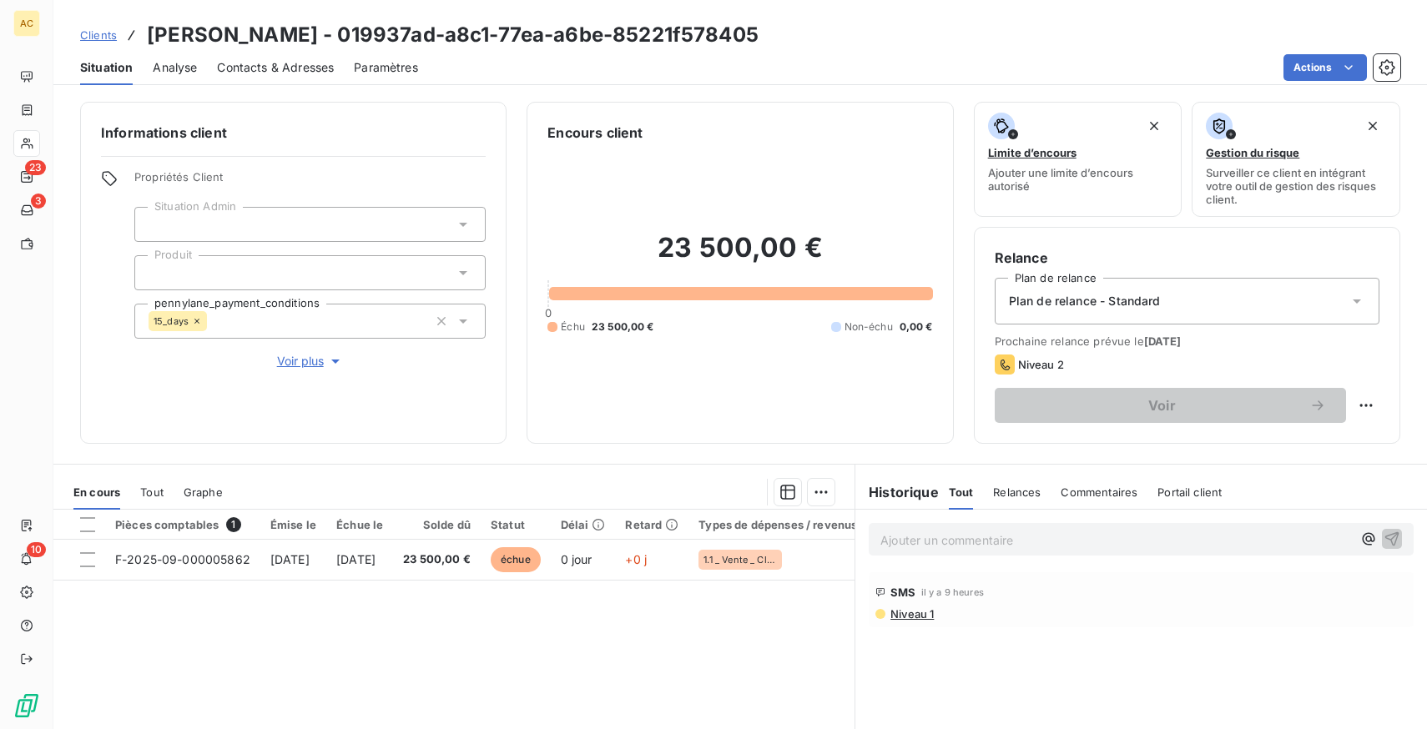
scroll to position [99, 0]
